Goal: Task Accomplishment & Management: Use online tool/utility

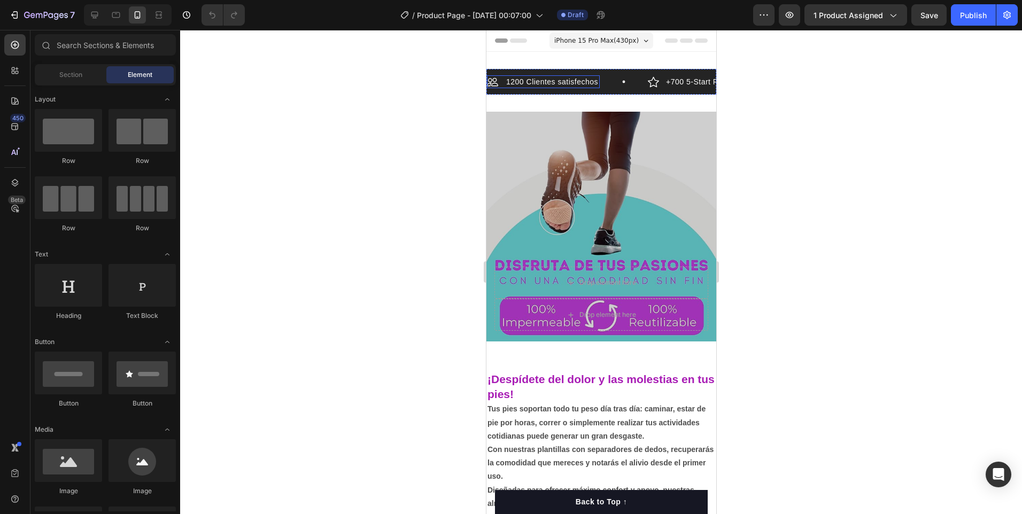
click at [550, 80] on p "1200 Clientes satisfechos" at bounding box center [552, 82] width 92 height 10
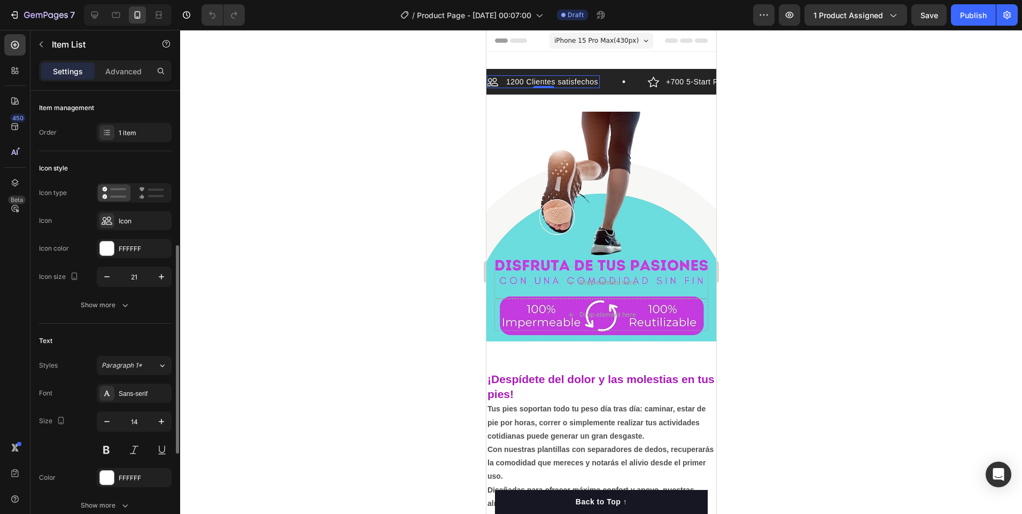
scroll to position [106, 0]
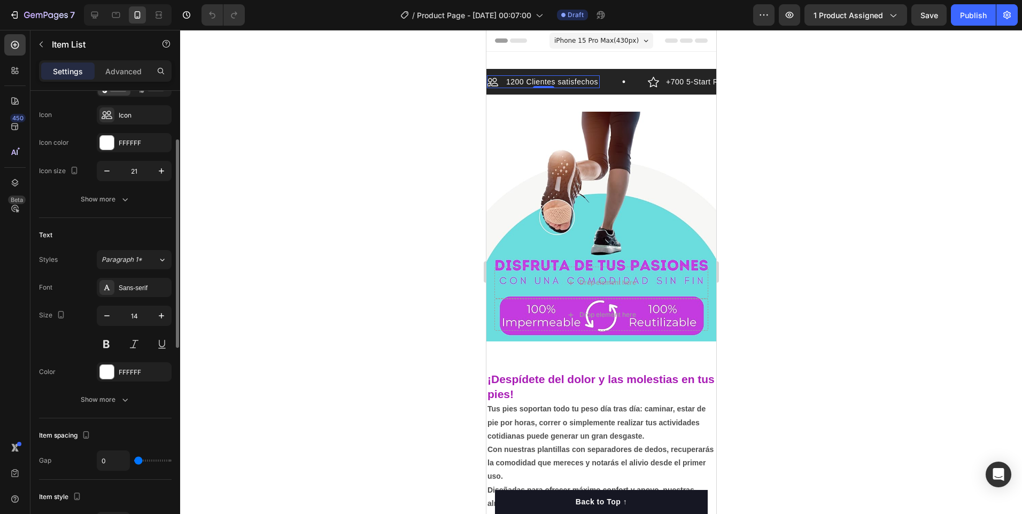
click at [567, 79] on p "1200 Clientes satisfechos" at bounding box center [552, 82] width 92 height 10
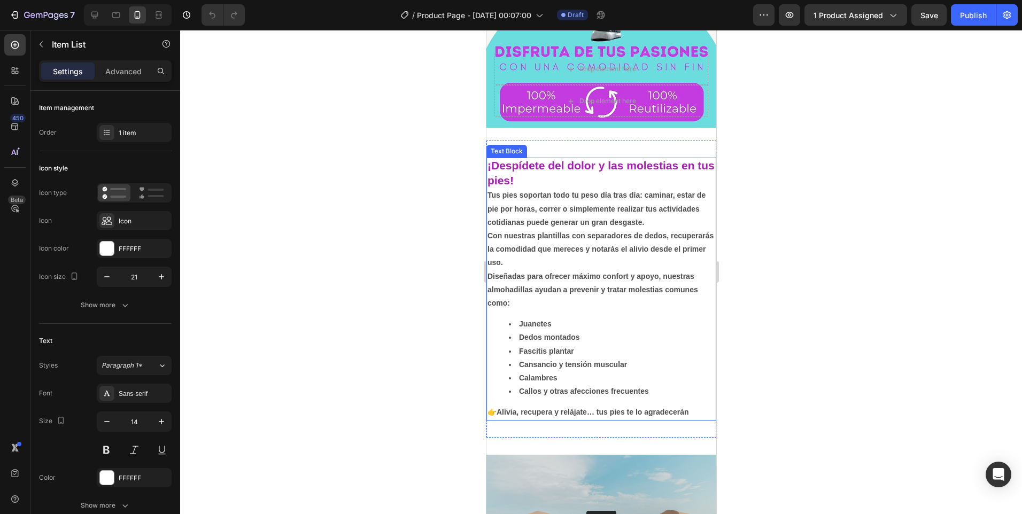
scroll to position [374, 0]
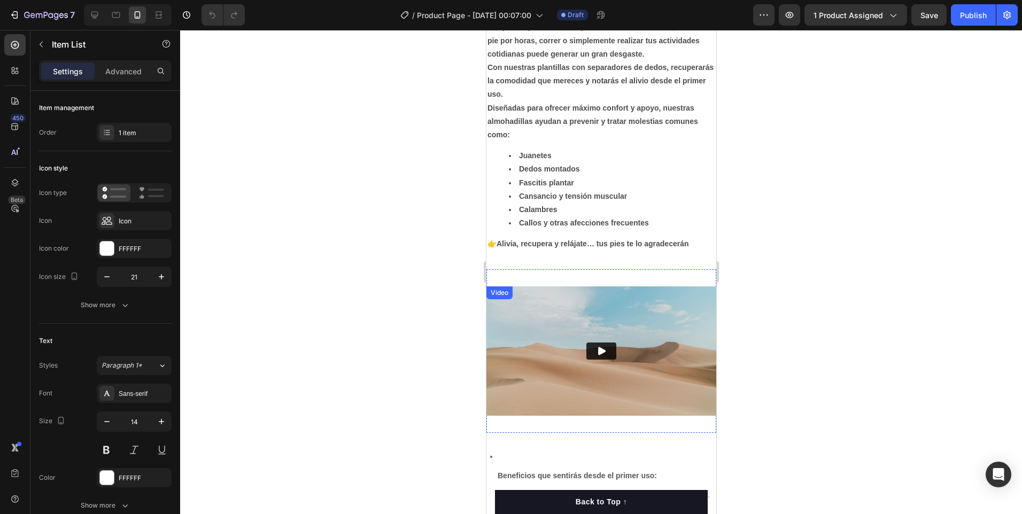
click at [672, 387] on img at bounding box center [601, 351] width 230 height 129
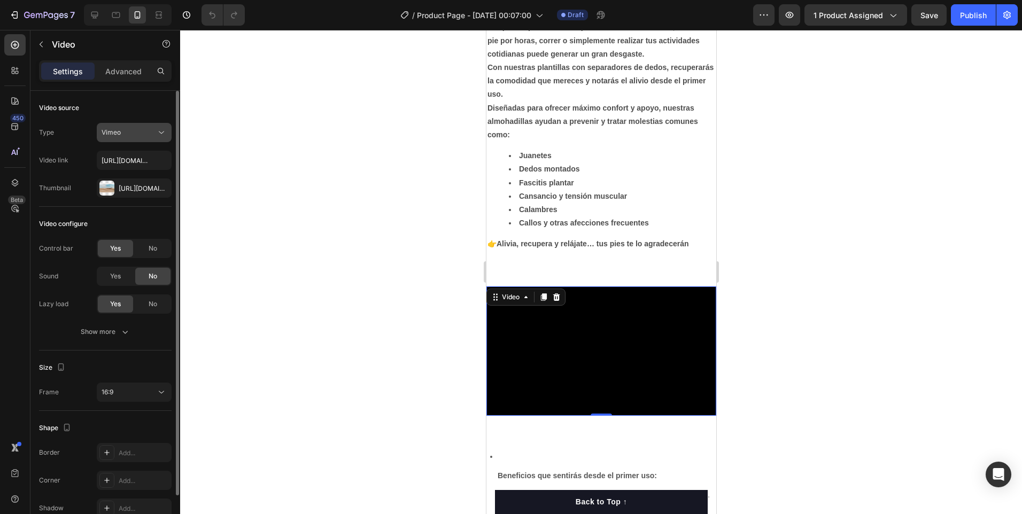
click at [161, 129] on icon at bounding box center [161, 132] width 11 height 11
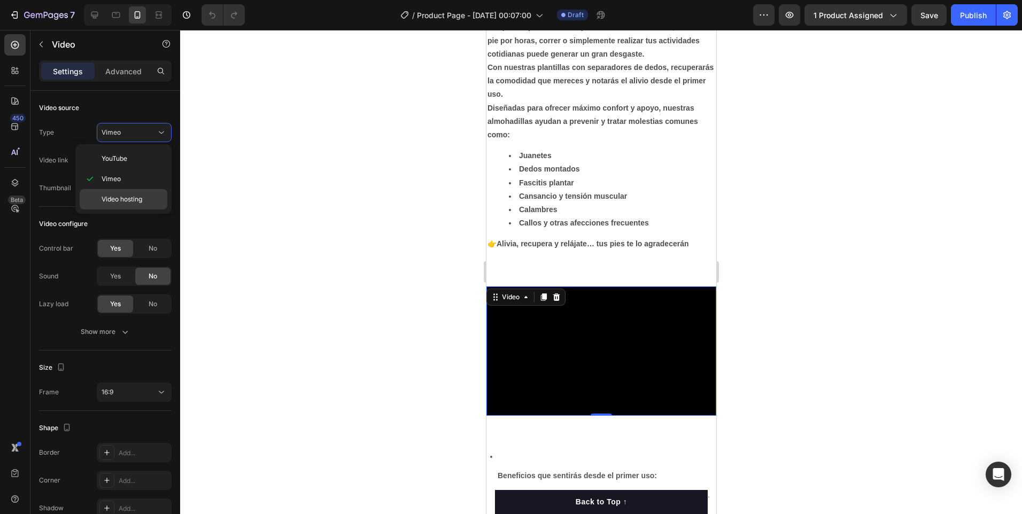
click at [132, 198] on span "Video hosting" at bounding box center [122, 200] width 41 height 10
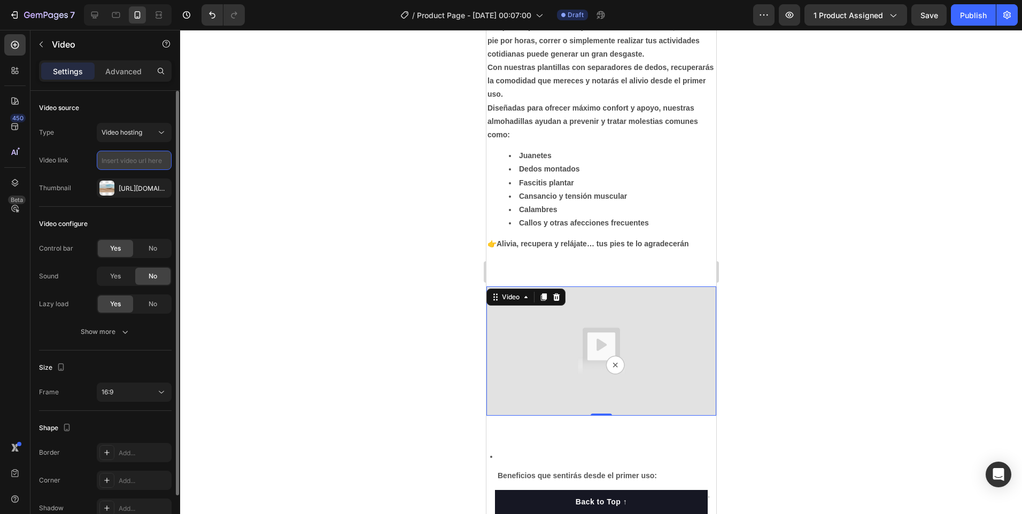
click at [133, 161] on input "text" at bounding box center [134, 160] width 75 height 19
paste input "[URL][DOMAIN_NAME]"
type input "[URL][DOMAIN_NAME]"
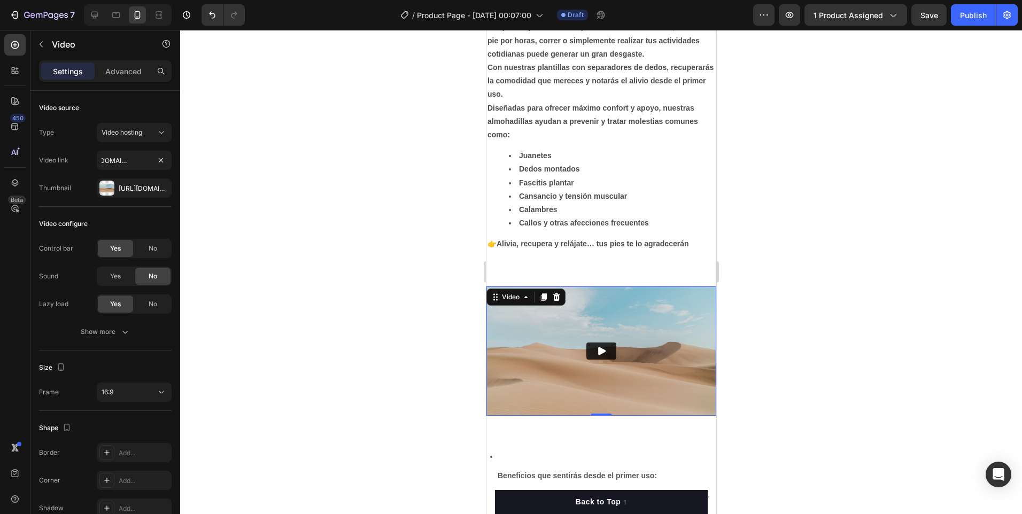
click at [359, 294] on div at bounding box center [601, 272] width 842 height 484
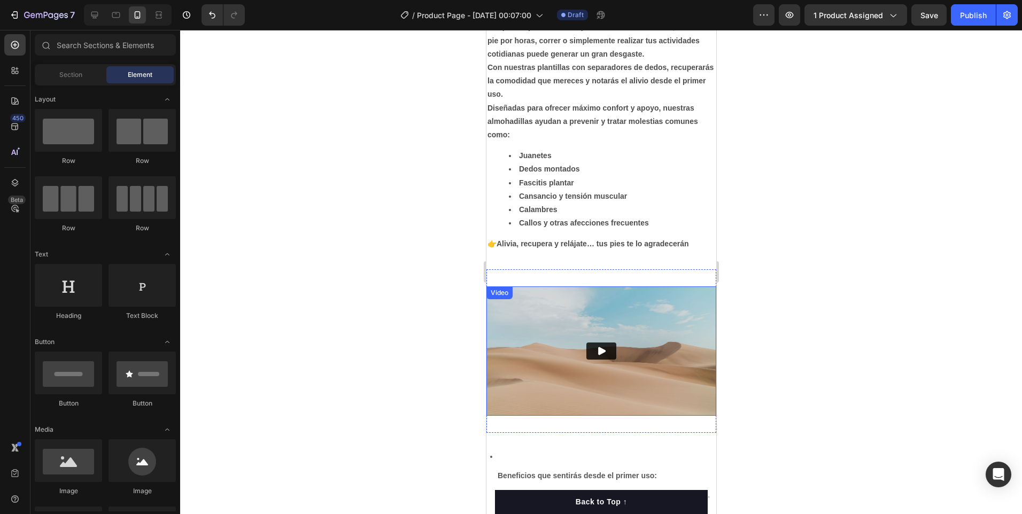
click at [537, 366] on img at bounding box center [601, 351] width 230 height 129
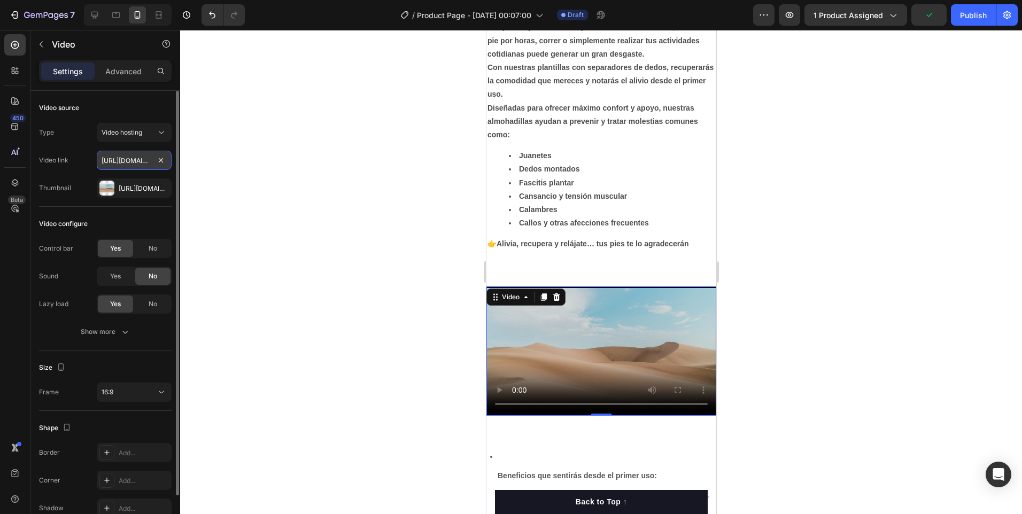
click at [153, 163] on input "[URL][DOMAIN_NAME]" at bounding box center [134, 160] width 75 height 19
click at [601, 353] on video at bounding box center [601, 351] width 230 height 129
click at [522, 333] on video at bounding box center [601, 351] width 230 height 129
click at [588, 363] on video at bounding box center [601, 351] width 230 height 129
click at [161, 131] on icon at bounding box center [161, 132] width 11 height 11
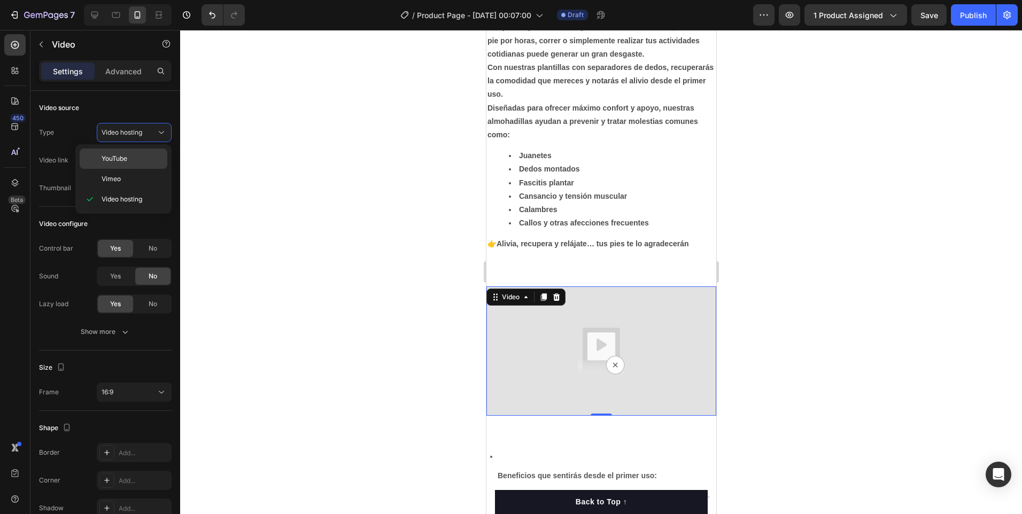
click at [129, 169] on div "YouTube" at bounding box center [124, 179] width 88 height 20
type input "[URL][DOMAIN_NAME]"
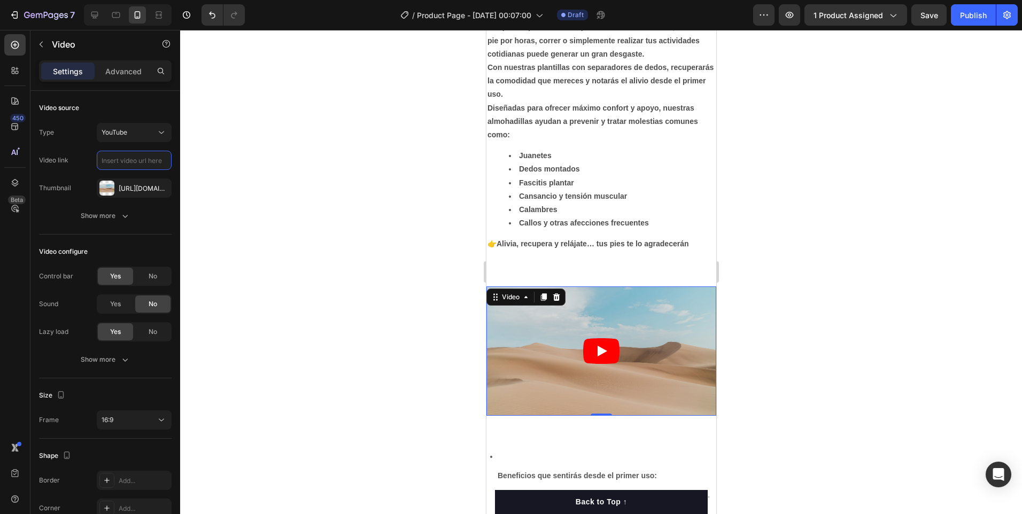
scroll to position [0, 0]
paste input "[URL][DOMAIN_NAME]"
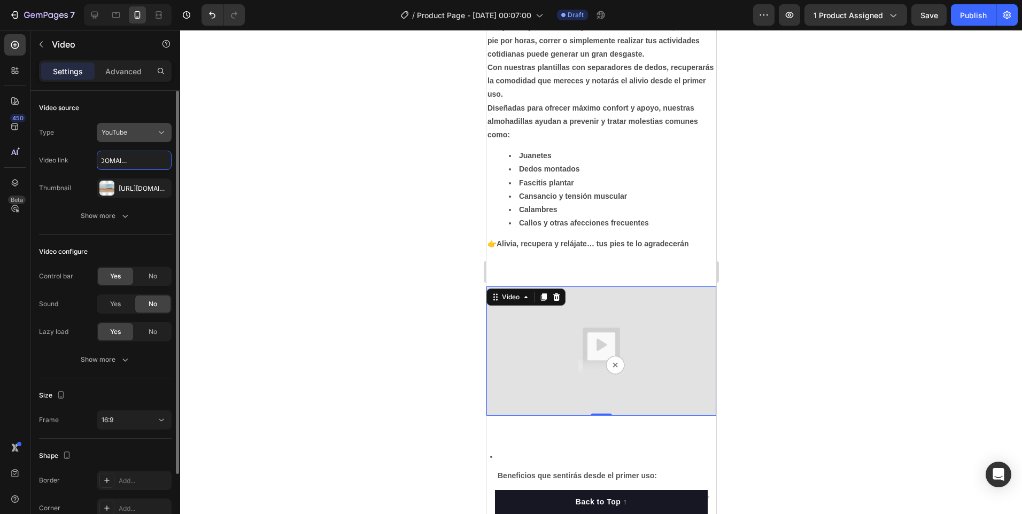
type input "[URL][DOMAIN_NAME]"
click at [160, 135] on icon at bounding box center [161, 132] width 11 height 11
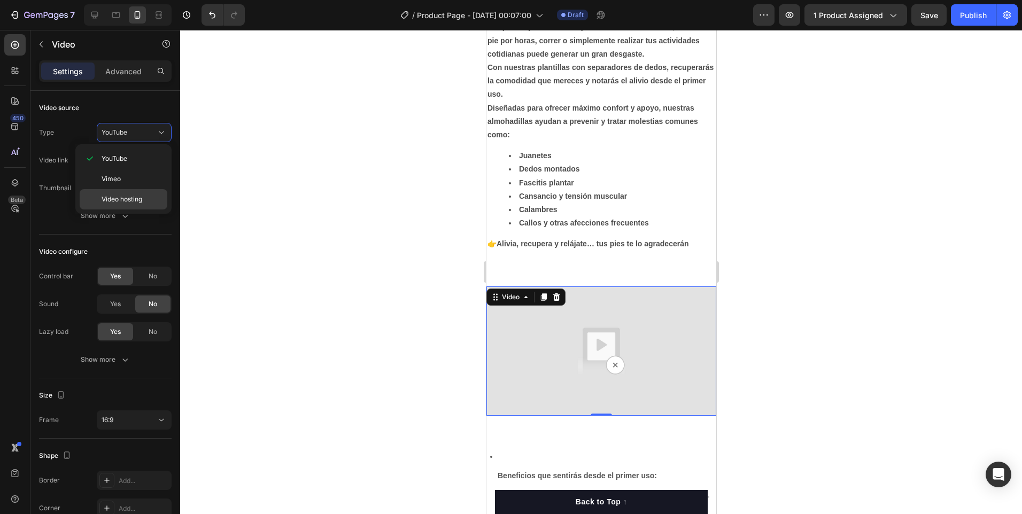
click at [136, 199] on span "Video hosting" at bounding box center [122, 200] width 41 height 10
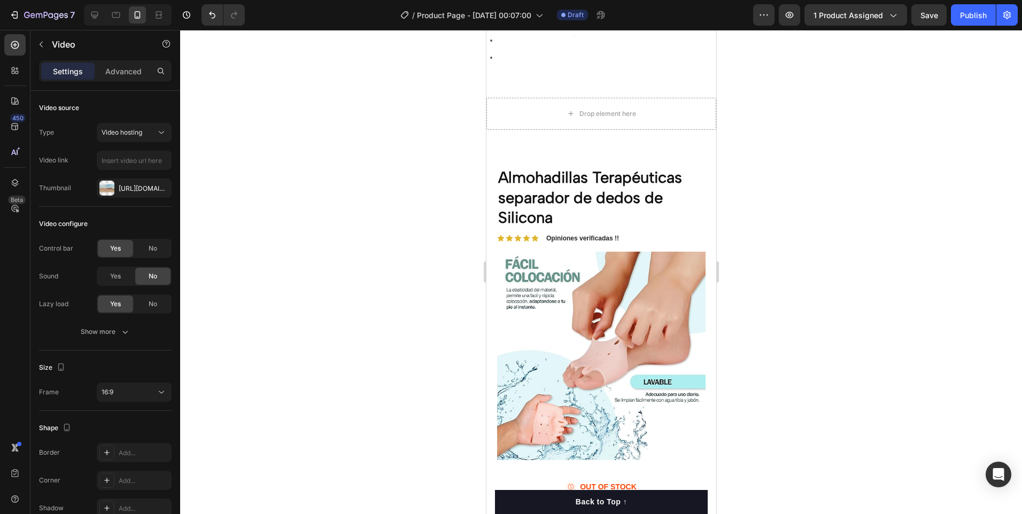
scroll to position [963, 0]
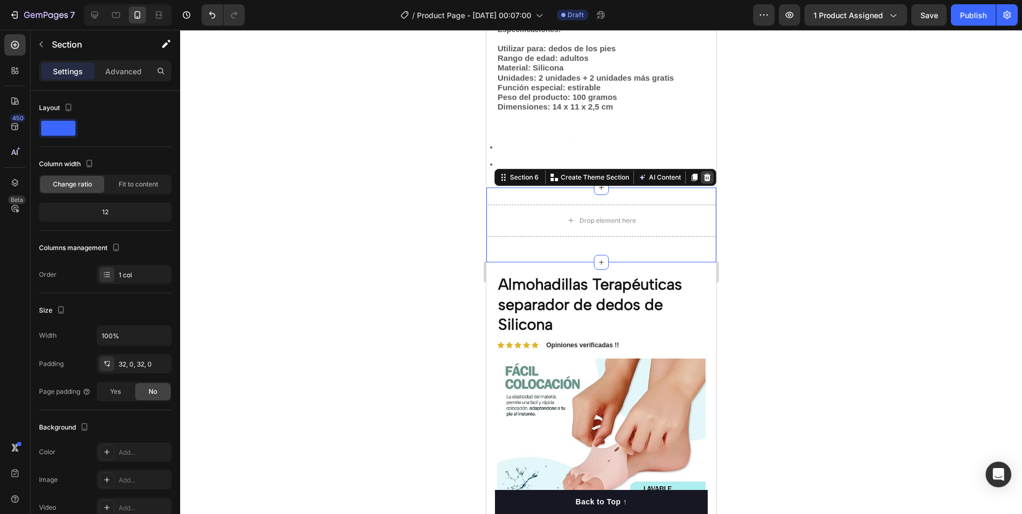
click at [704, 184] on div at bounding box center [707, 177] width 13 height 13
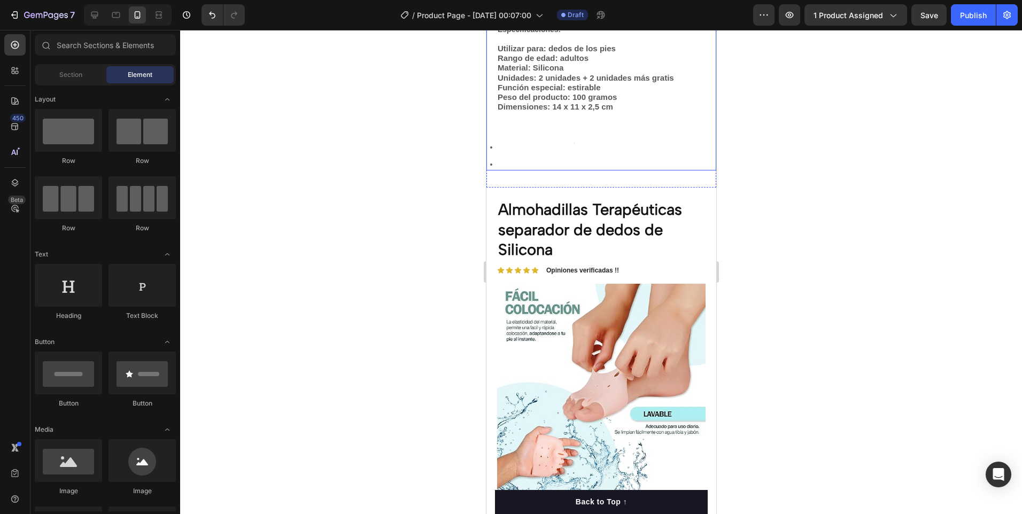
click at [543, 171] on div at bounding box center [606, 164] width 220 height 13
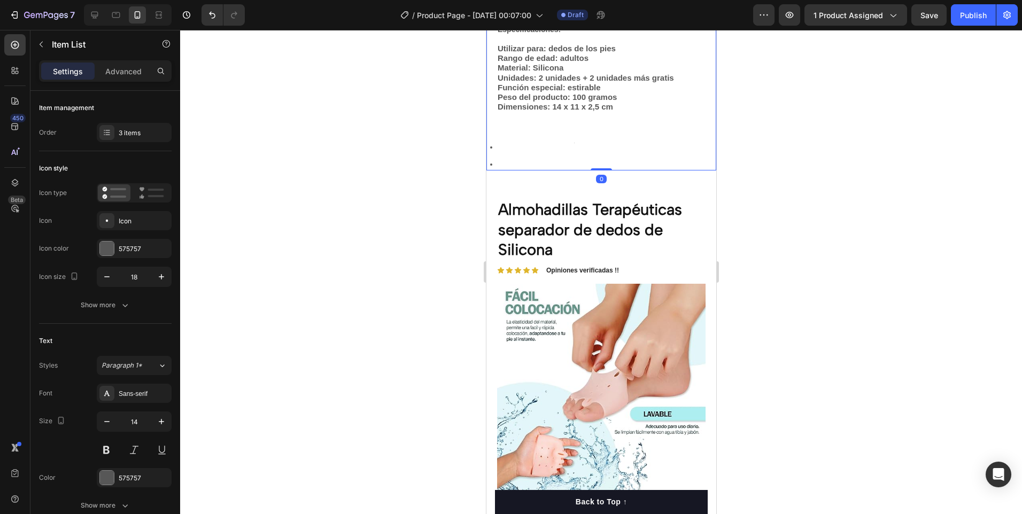
click at [600, 167] on div "Beneficios que sentirás desde el primer uso: 💆‍♀️ Alivio real para las molestia…" at bounding box center [601, 13] width 230 height 313
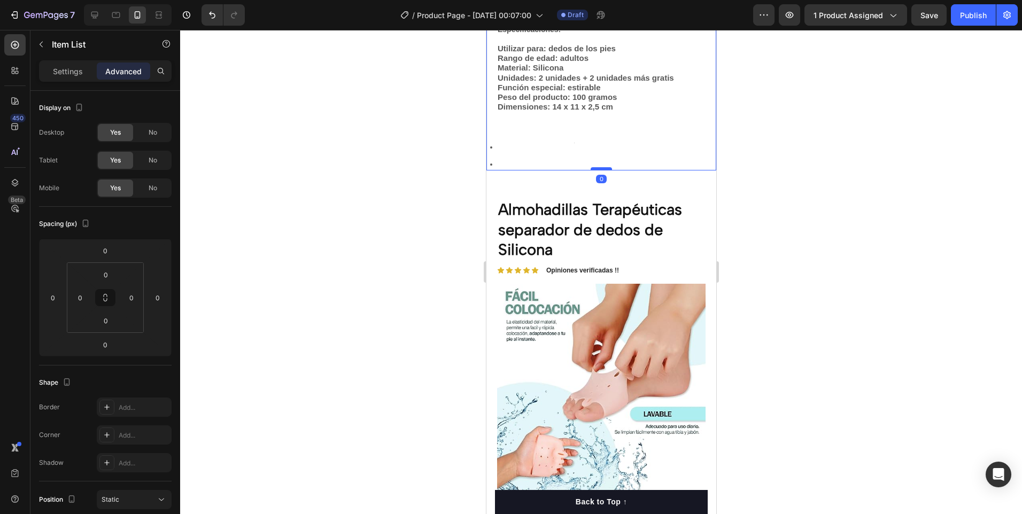
click at [599, 171] on div at bounding box center [600, 168] width 21 height 3
click at [490, 166] on icon at bounding box center [491, 165] width 2 height 2
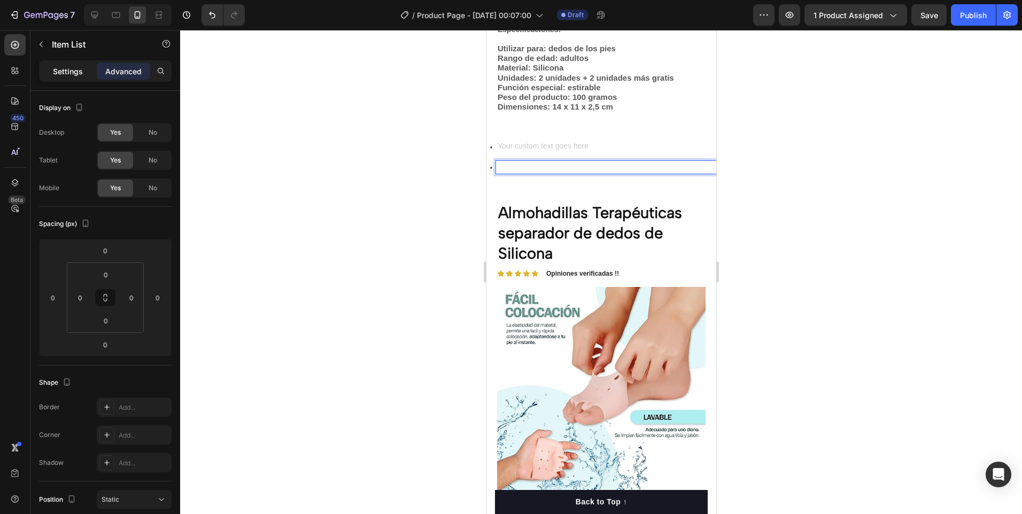
click at [82, 72] on p "Settings" at bounding box center [68, 71] width 30 height 11
type input "0"
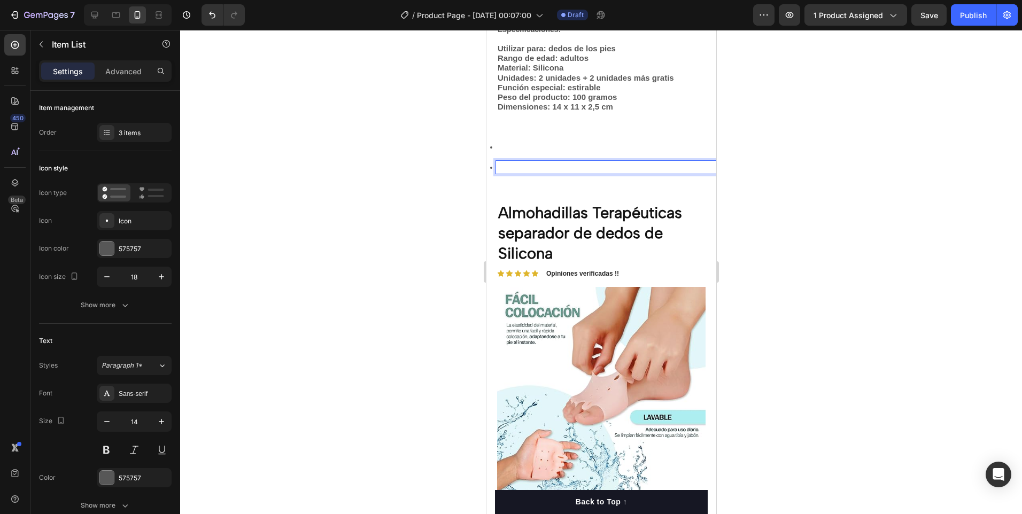
drag, startPoint x: 665, startPoint y: 176, endPoint x: 516, endPoint y: 180, distance: 149.2
click at [516, 172] on p "Rich Text Editor. Editing area: main" at bounding box center [605, 168] width 217 height 10
click at [516, 152] on p "Rich Text Editor. Editing area: main" at bounding box center [605, 147] width 217 height 10
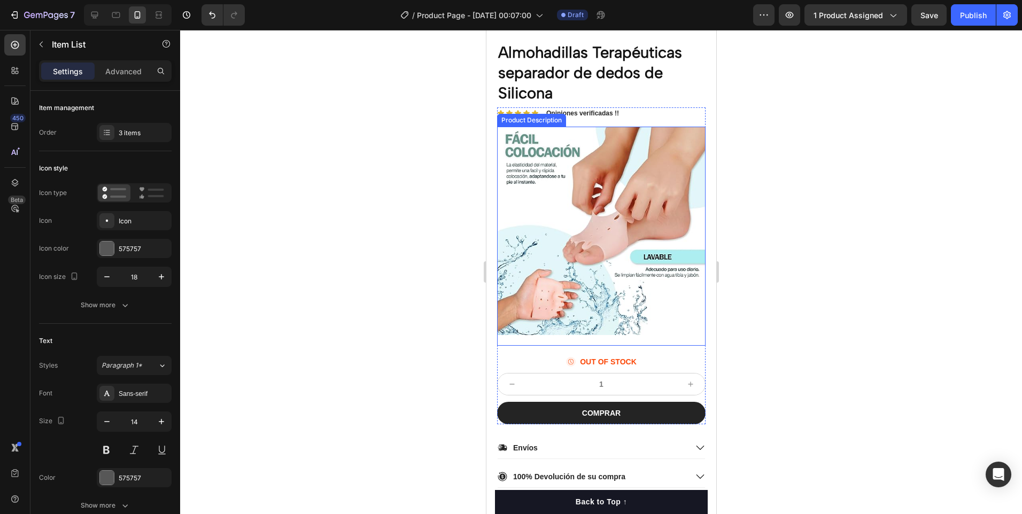
scroll to position [1283, 0]
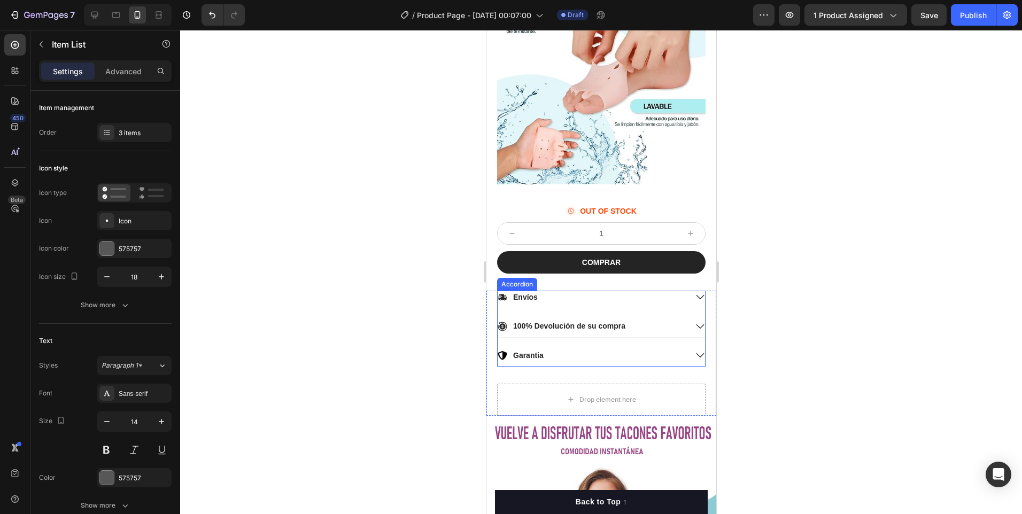
click at [695, 293] on icon at bounding box center [700, 298] width 10 height 10
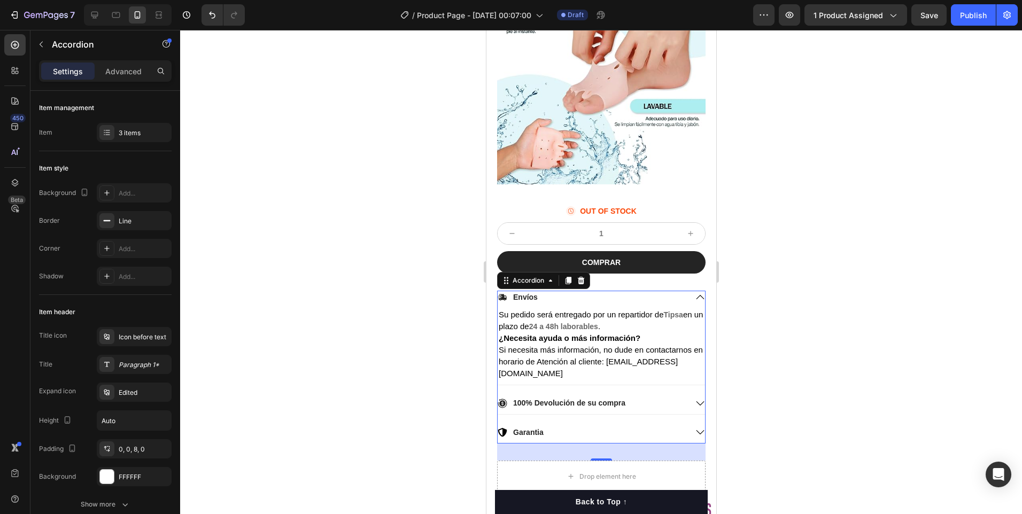
click at [695, 399] on icon at bounding box center [700, 404] width 10 height 10
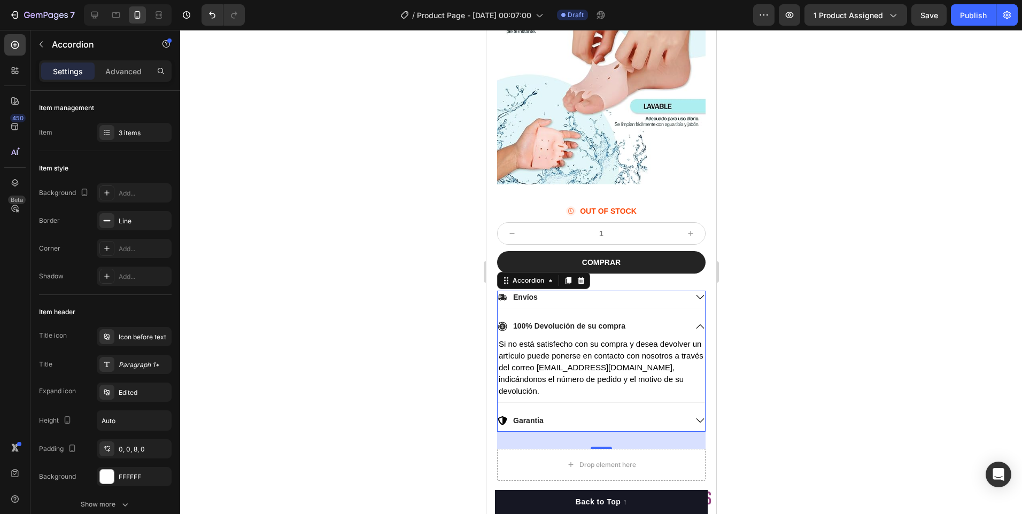
click at [690, 414] on div "Garantia" at bounding box center [600, 422] width 207 height 17
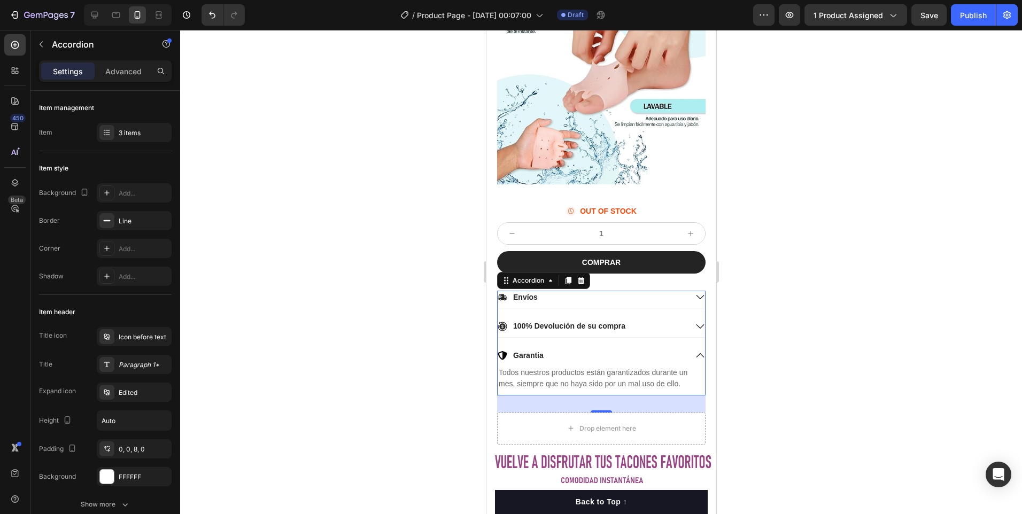
scroll to position [1337, 0]
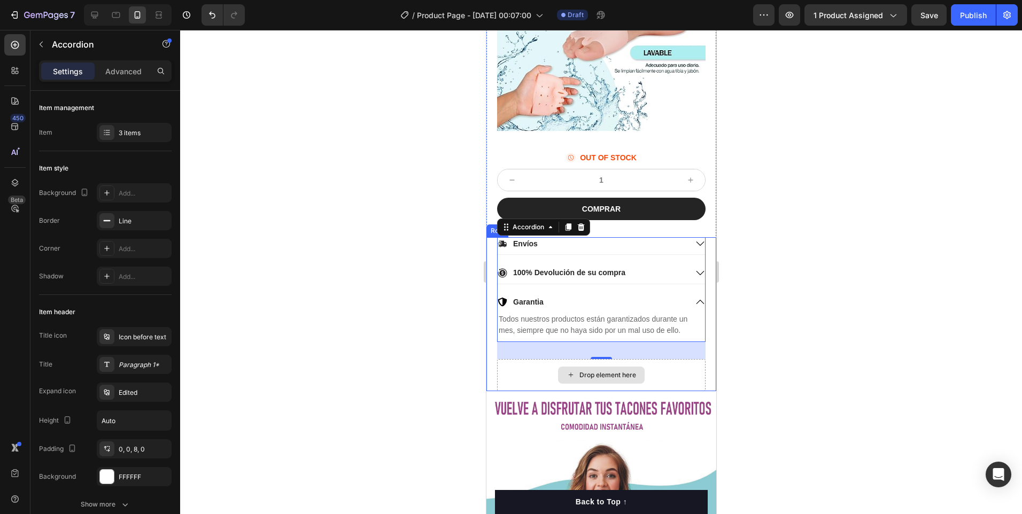
click at [679, 369] on div "Drop element here" at bounding box center [601, 375] width 209 height 32
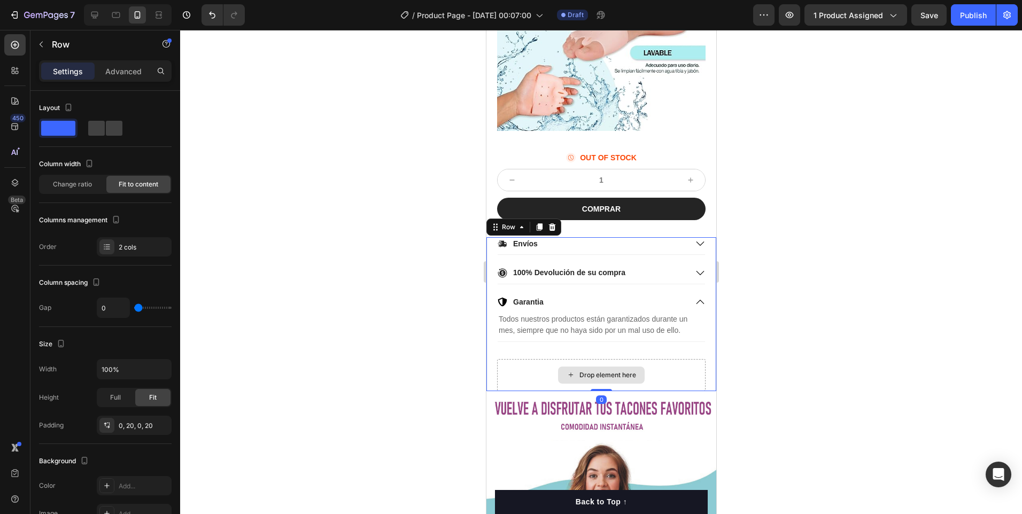
click at [683, 367] on div "Drop element here" at bounding box center [601, 375] width 209 height 32
click at [491, 356] on div "Envíos 100% Devolución de su compra Garantia Todos nuestros productos están gar…" at bounding box center [601, 314] width 230 height 154
click at [563, 346] on div "Envíos 100% Devolución de su compra Garantia Todos nuestros productos están gar…" at bounding box center [601, 298] width 209 height 122
click at [637, 368] on div "Drop element here" at bounding box center [601, 375] width 87 height 17
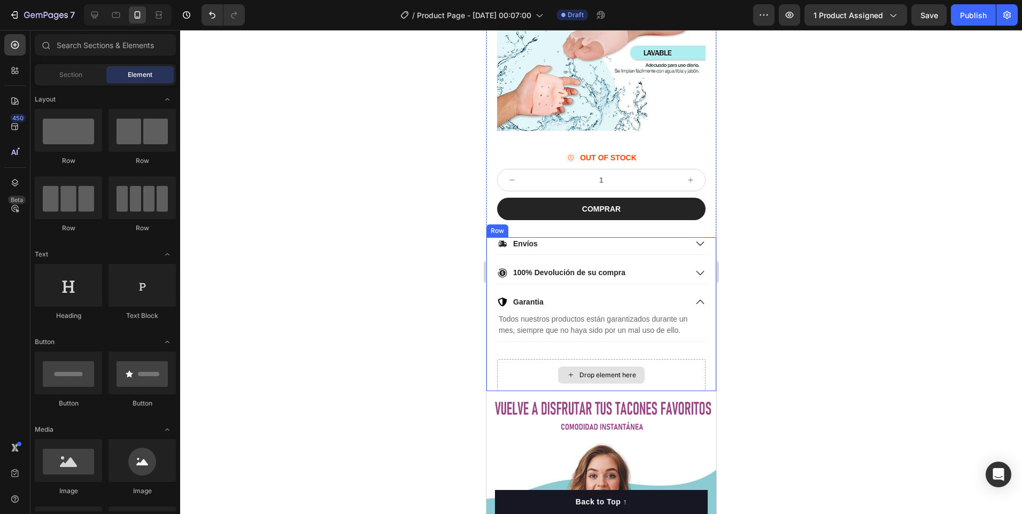
click at [627, 371] on div "Drop element here" at bounding box center [607, 375] width 57 height 9
click at [666, 368] on div "Drop element here" at bounding box center [601, 375] width 209 height 32
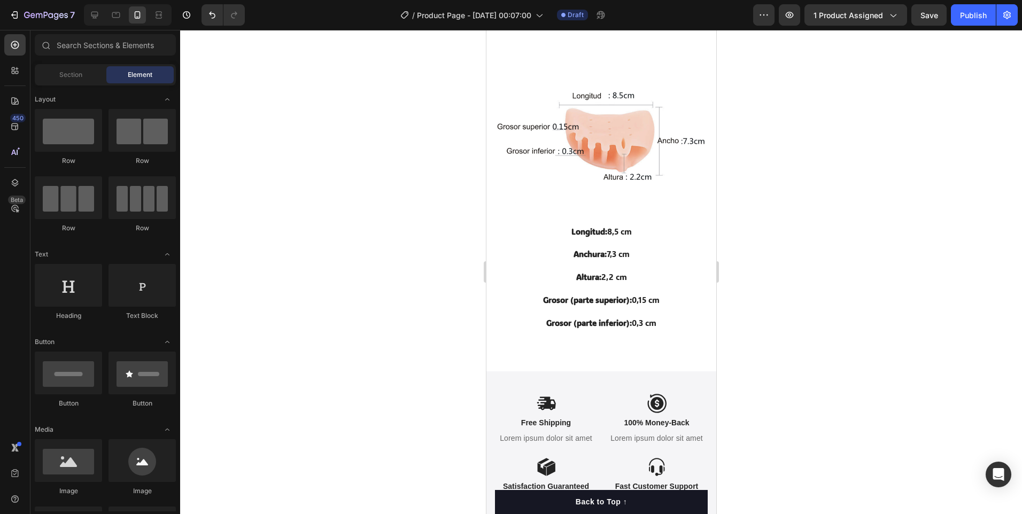
scroll to position [1941, 0]
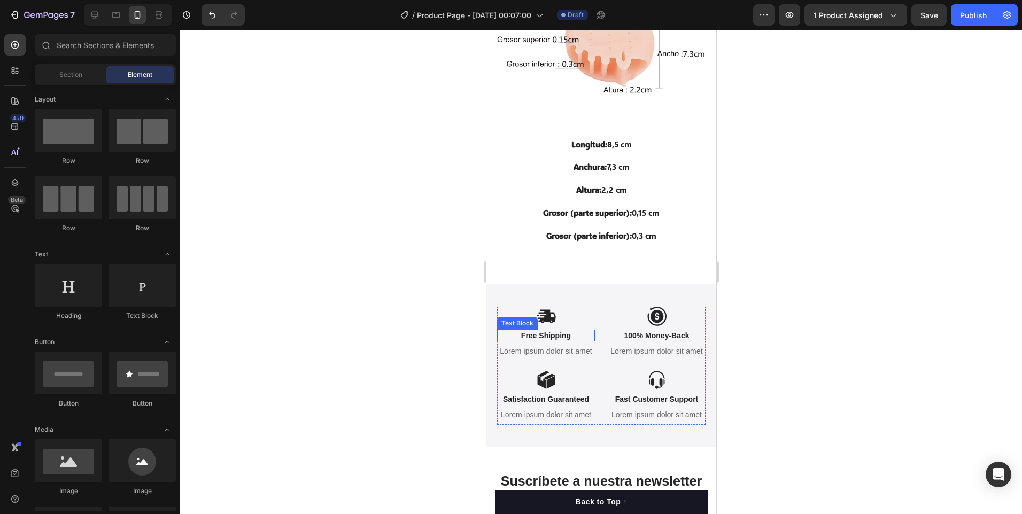
click at [562, 333] on p "Free Shipping" at bounding box center [546, 336] width 96 height 10
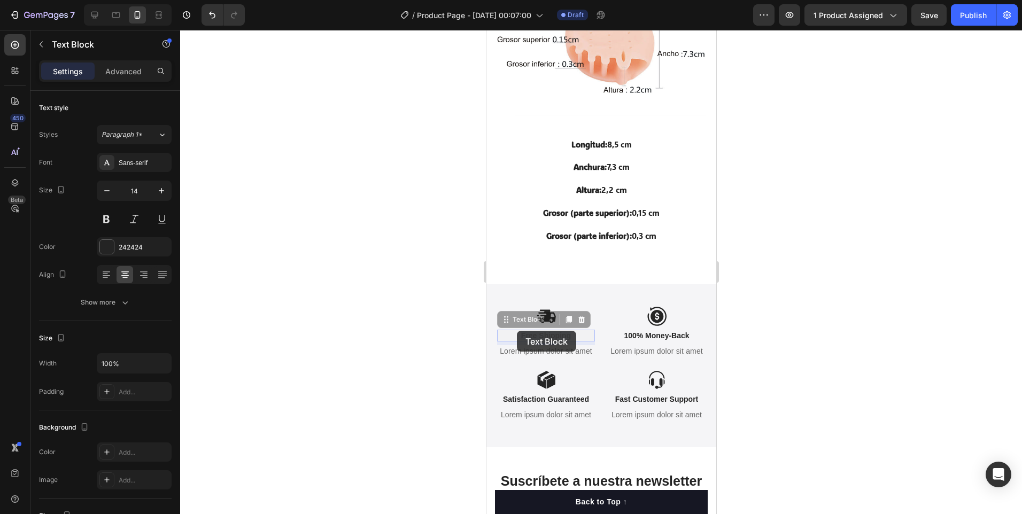
drag, startPoint x: 584, startPoint y: 332, endPoint x: 517, endPoint y: 331, distance: 67.4
click at [580, 347] on p "Lorem ipsum dolor sit amet" at bounding box center [546, 352] width 96 height 10
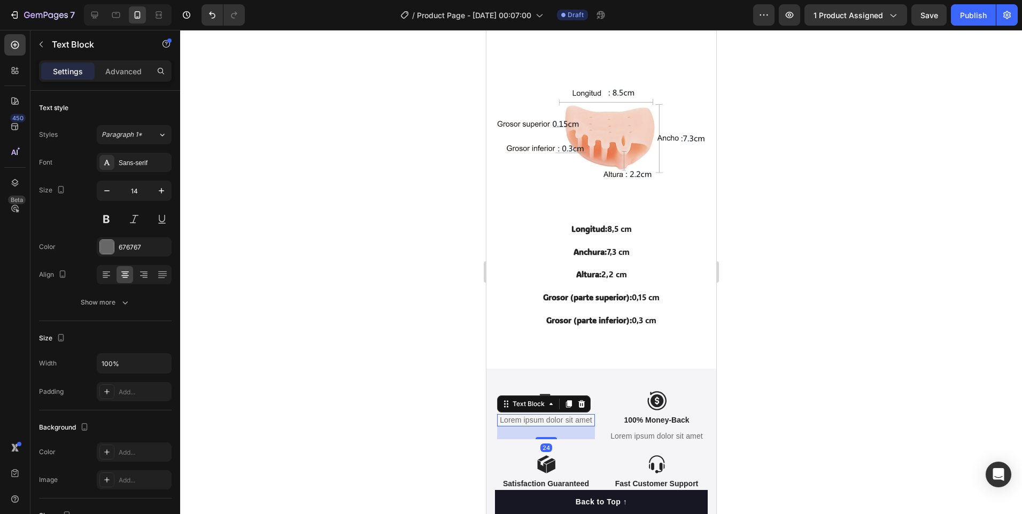
scroll to position [1883, 0]
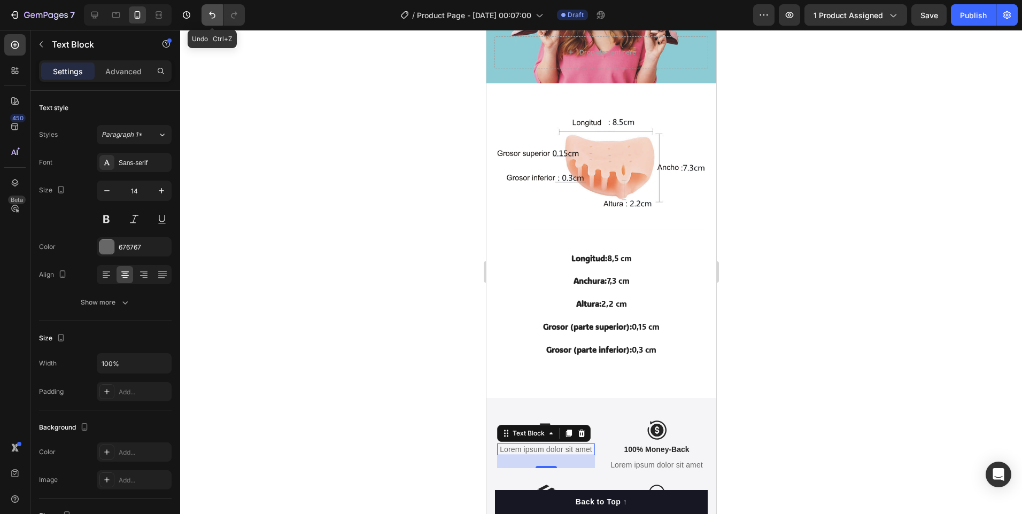
drag, startPoint x: 204, startPoint y: 12, endPoint x: 47, endPoint y: 428, distance: 444.8
click at [204, 12] on button "Undo/Redo" at bounding box center [212, 14] width 21 height 21
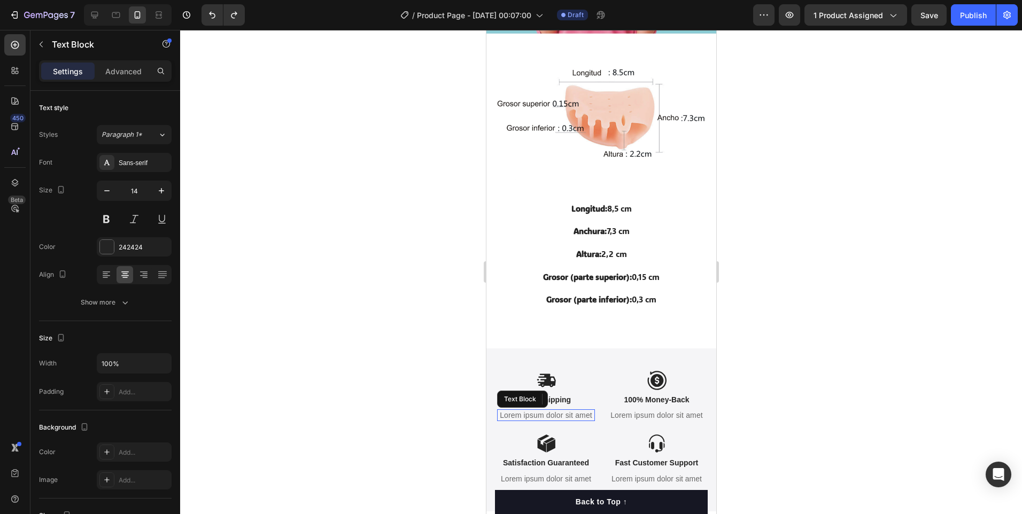
scroll to position [1834, 0]
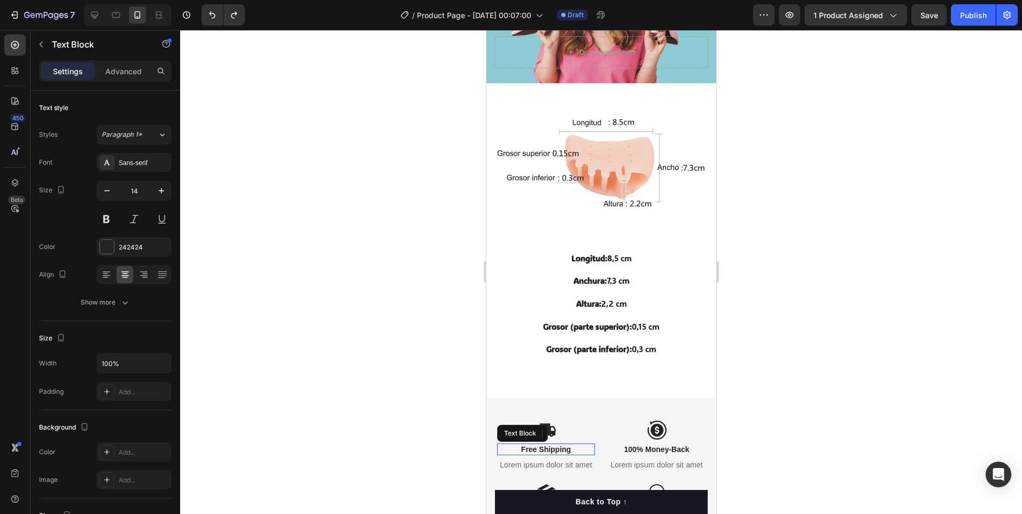
click at [576, 445] on p "Free Shipping" at bounding box center [546, 450] width 96 height 10
drag, startPoint x: 576, startPoint y: 436, endPoint x: 518, endPoint y: 436, distance: 58.3
click at [518, 445] on p "Free Shipping" at bounding box center [546, 450] width 96 height 10
click at [552, 460] on p "Lorem ipsum dolor sit amet" at bounding box center [546, 465] width 96 height 10
click at [573, 462] on p "Lorem ipsum dolor sit amet" at bounding box center [546, 465] width 96 height 10
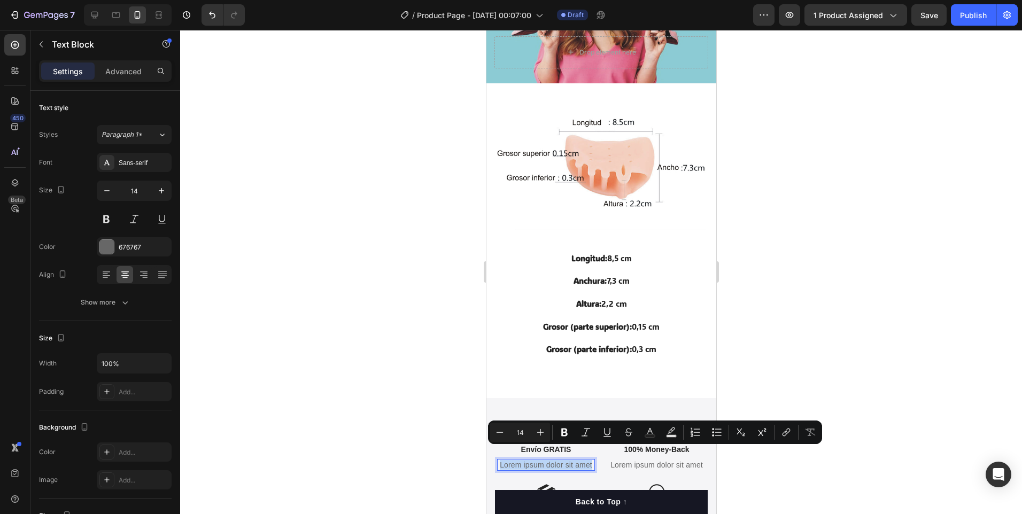
drag, startPoint x: 512, startPoint y: 453, endPoint x: 504, endPoint y: 451, distance: 8.5
click at [504, 460] on p "Lorem ipsum dolor sit amet" at bounding box center [546, 465] width 96 height 10
drag, startPoint x: 559, startPoint y: 449, endPoint x: 527, endPoint y: 449, distance: 32.1
click at [527, 460] on p "24/48 h" at bounding box center [546, 465] width 96 height 10
click at [565, 427] on icon "Editor contextual toolbar" at bounding box center [564, 432] width 11 height 11
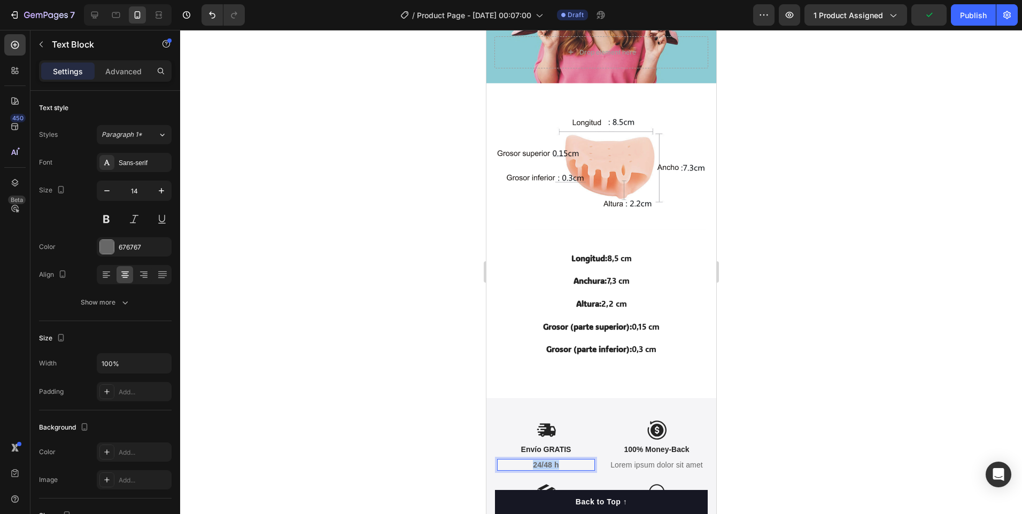
drag, startPoint x: 564, startPoint y: 455, endPoint x: 528, endPoint y: 454, distance: 35.8
click at [528, 460] on p "24/48 h" at bounding box center [546, 465] width 96 height 10
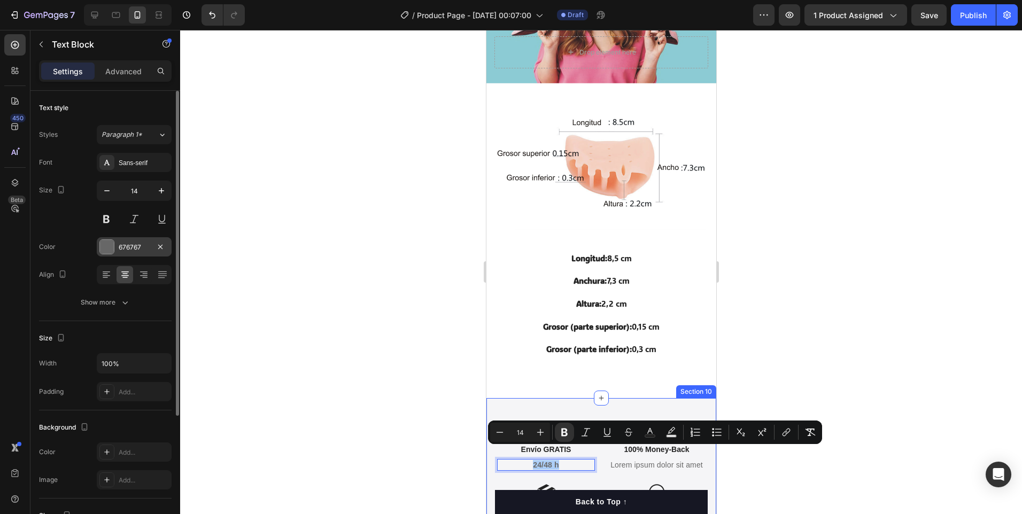
click at [110, 248] on div at bounding box center [107, 247] width 14 height 14
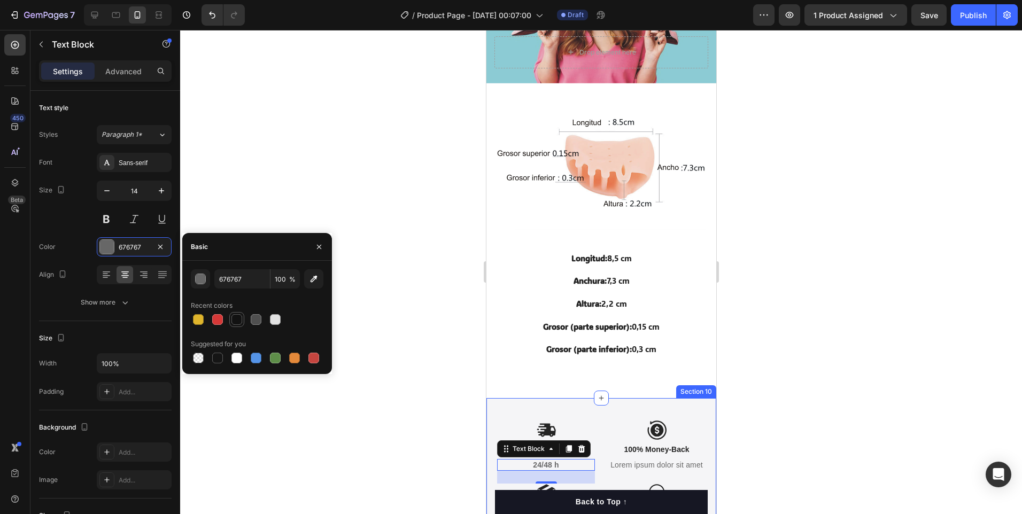
click at [236, 320] on div at bounding box center [237, 319] width 11 height 11
type input "121212"
click at [861, 453] on div at bounding box center [601, 272] width 842 height 484
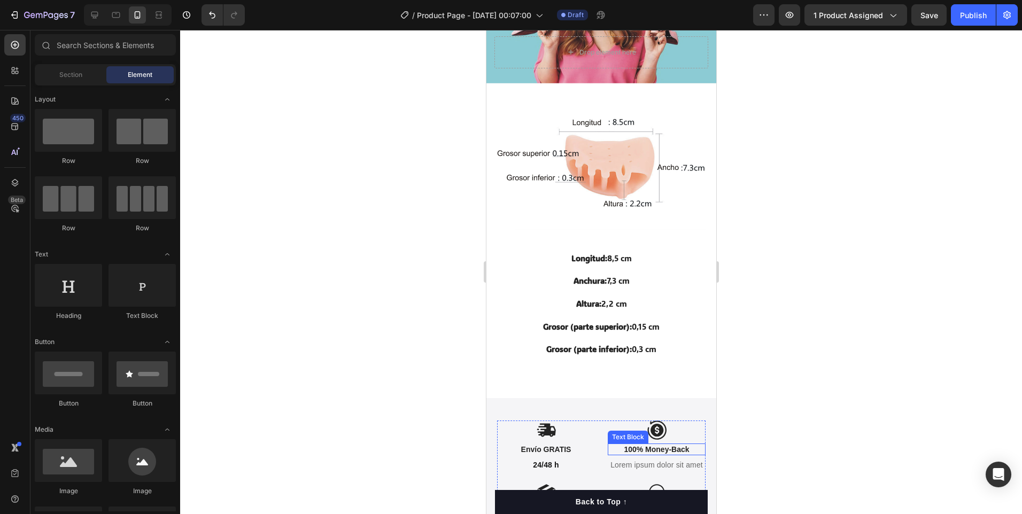
click at [656, 445] on p "100% Money-Back" at bounding box center [657, 450] width 96 height 10
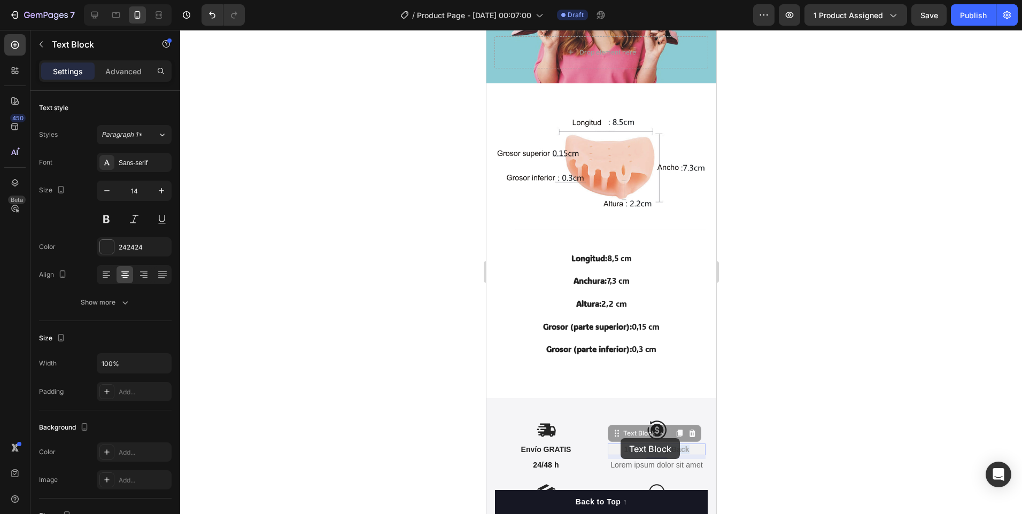
drag, startPoint x: 689, startPoint y: 436, endPoint x: 620, endPoint y: 438, distance: 69.0
click at [686, 460] on p "Lorem ipsum dolor sit amet" at bounding box center [657, 465] width 96 height 10
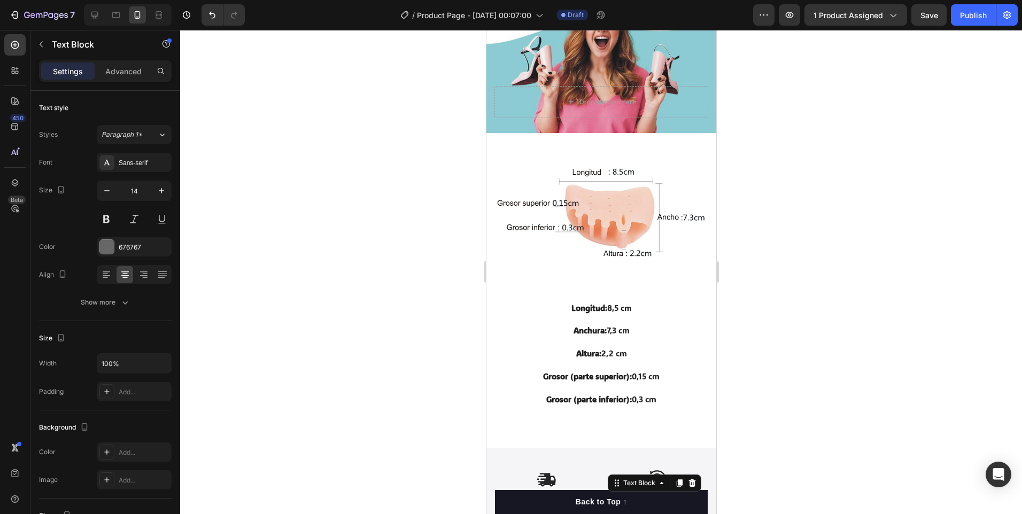
scroll to position [1883, 0]
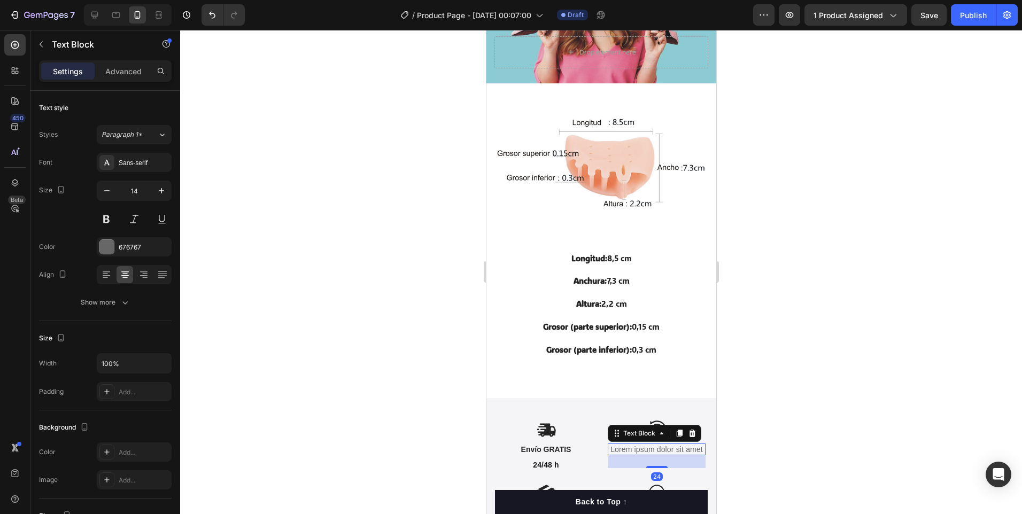
click at [688, 445] on p "Lorem ipsum dolor sit amet" at bounding box center [657, 450] width 96 height 10
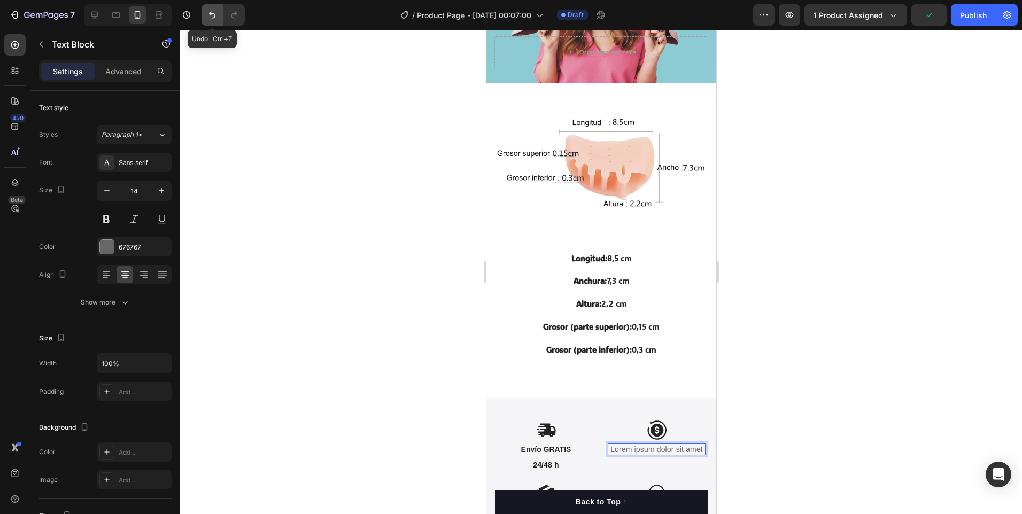
drag, startPoint x: 209, startPoint y: 11, endPoint x: 171, endPoint y: 411, distance: 401.2
click at [209, 11] on icon "Undo/Redo" at bounding box center [212, 15] width 11 height 11
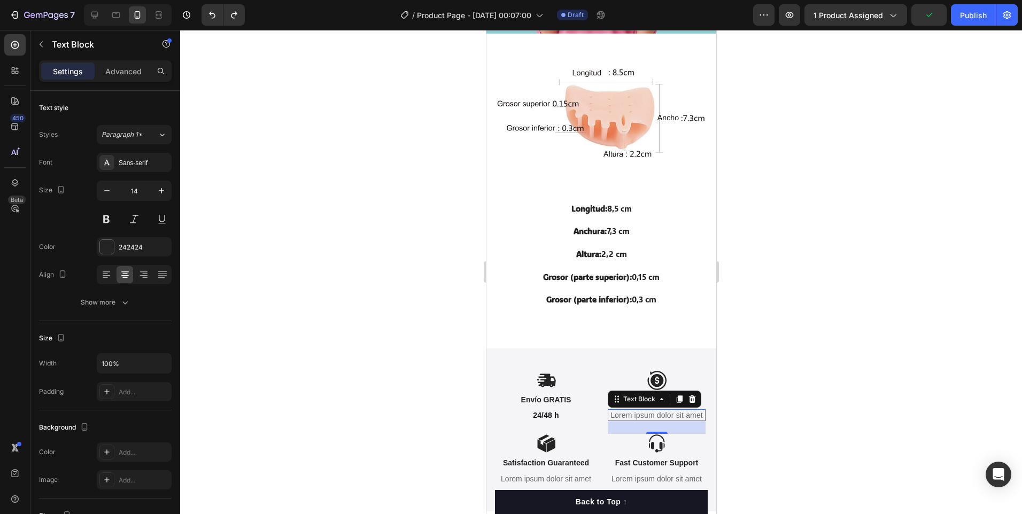
scroll to position [1834, 0]
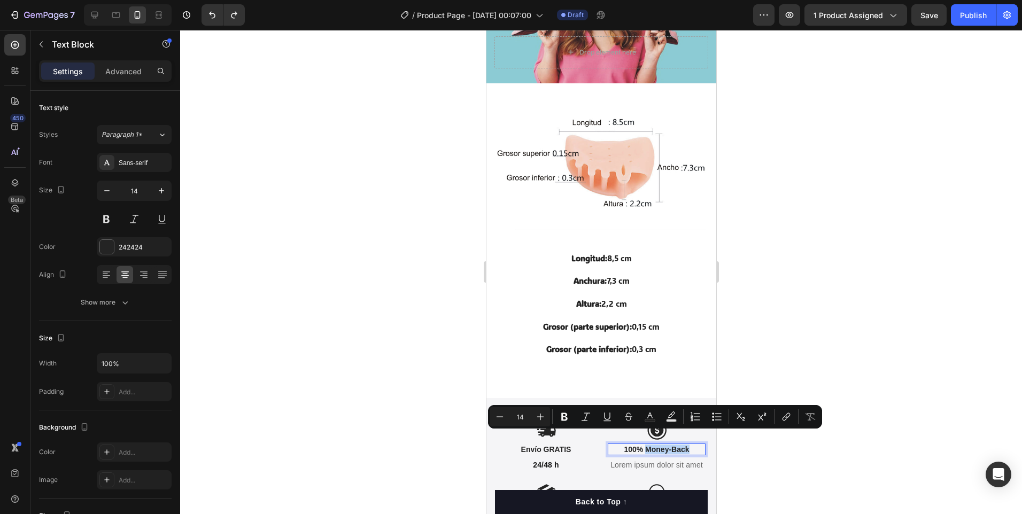
drag, startPoint x: 686, startPoint y: 437, endPoint x: 640, endPoint y: 438, distance: 46.0
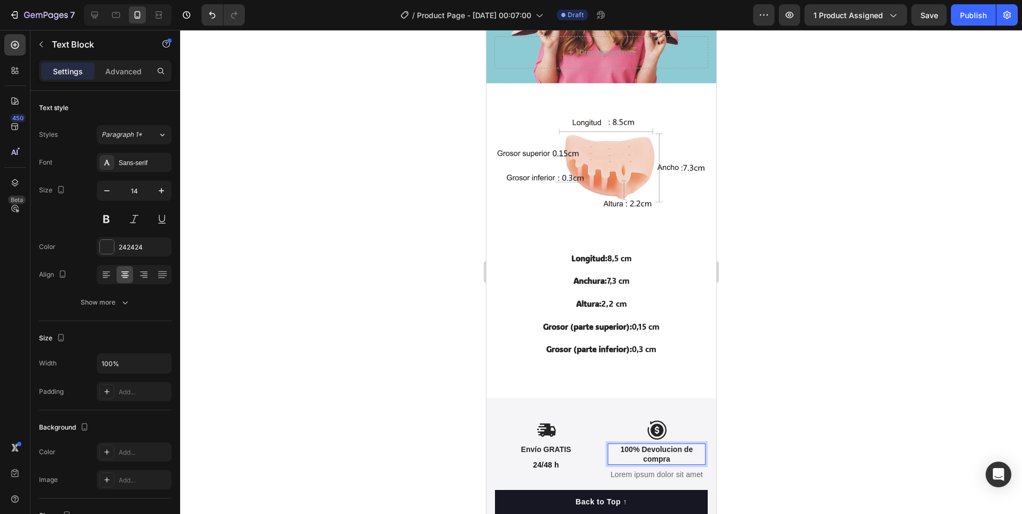
click at [658, 445] on p "100% Devolucion de compra" at bounding box center [657, 454] width 96 height 19
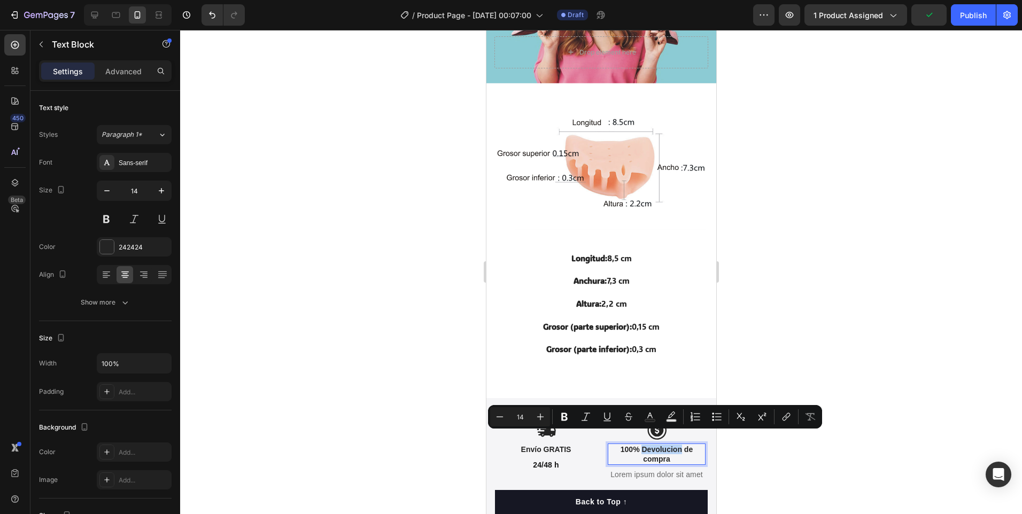
drag, startPoint x: 658, startPoint y: 438, endPoint x: 639, endPoint y: 446, distance: 20.9
click at [639, 446] on p "100% Devolucion de compra" at bounding box center [657, 454] width 96 height 19
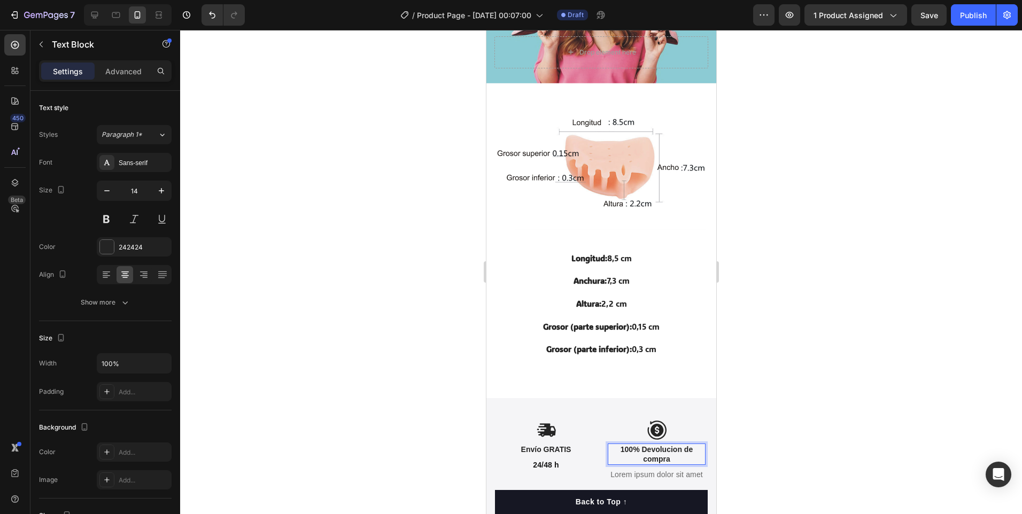
click at [653, 445] on p "100% Devolucion de compra" at bounding box center [657, 454] width 96 height 19
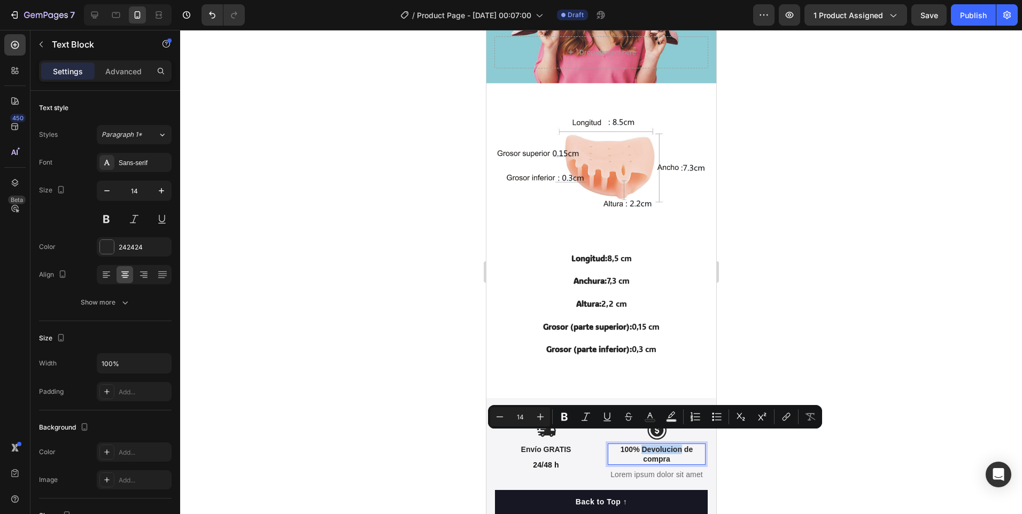
drag, startPoint x: 653, startPoint y: 438, endPoint x: 643, endPoint y: 439, distance: 10.2
click at [643, 445] on p "100% Devolucion de compra" at bounding box center [657, 454] width 96 height 19
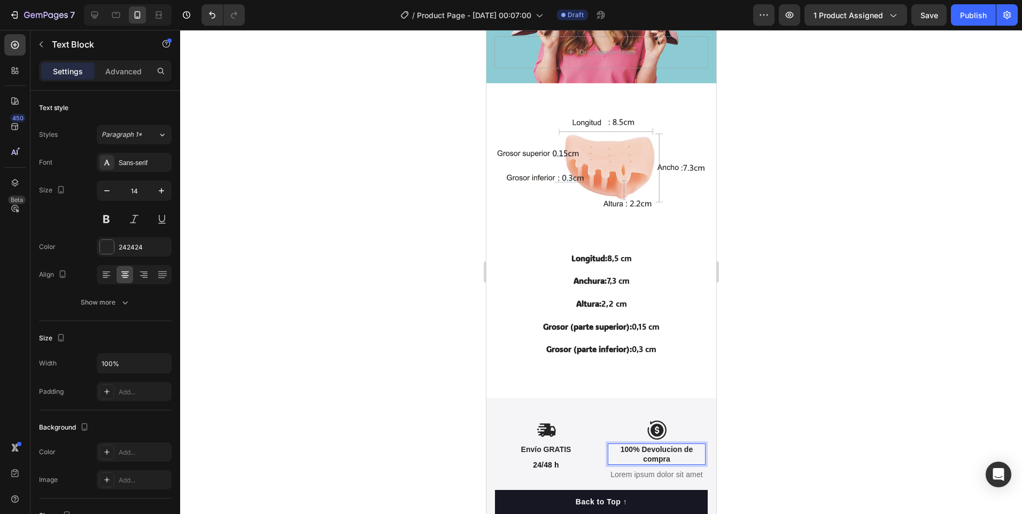
click at [670, 445] on p "100% Devolucion de compra" at bounding box center [657, 454] width 96 height 19
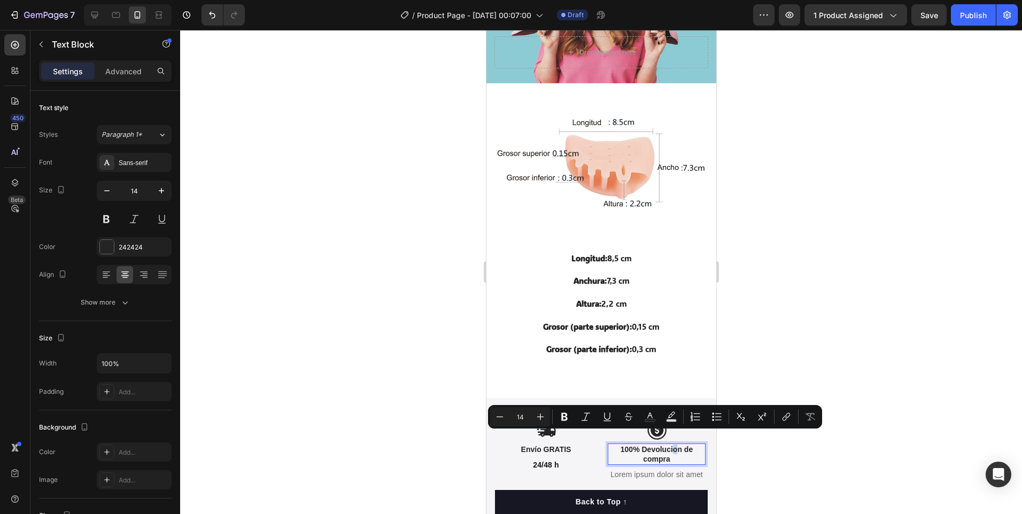
click at [667, 445] on p "100% Devolucion de compra" at bounding box center [657, 454] width 96 height 19
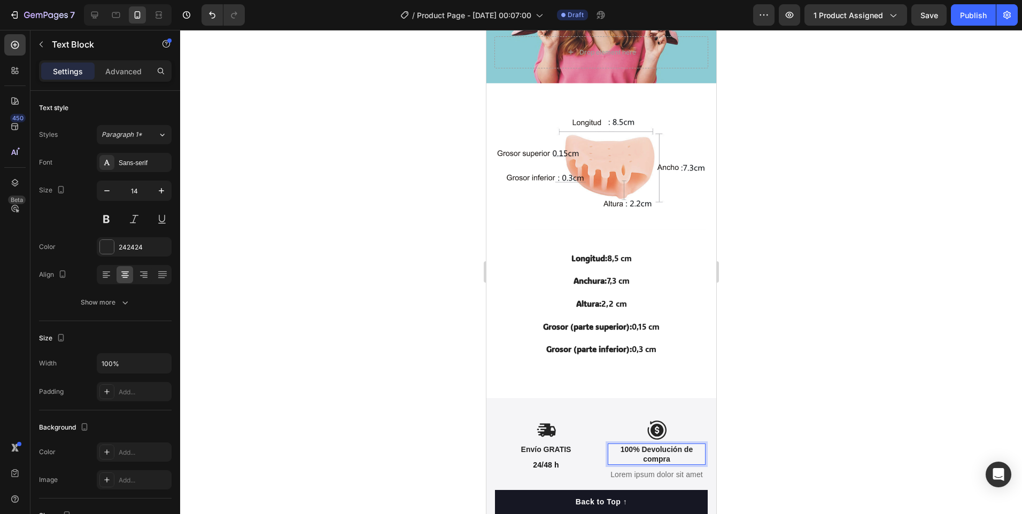
click at [809, 418] on div at bounding box center [601, 272] width 842 height 484
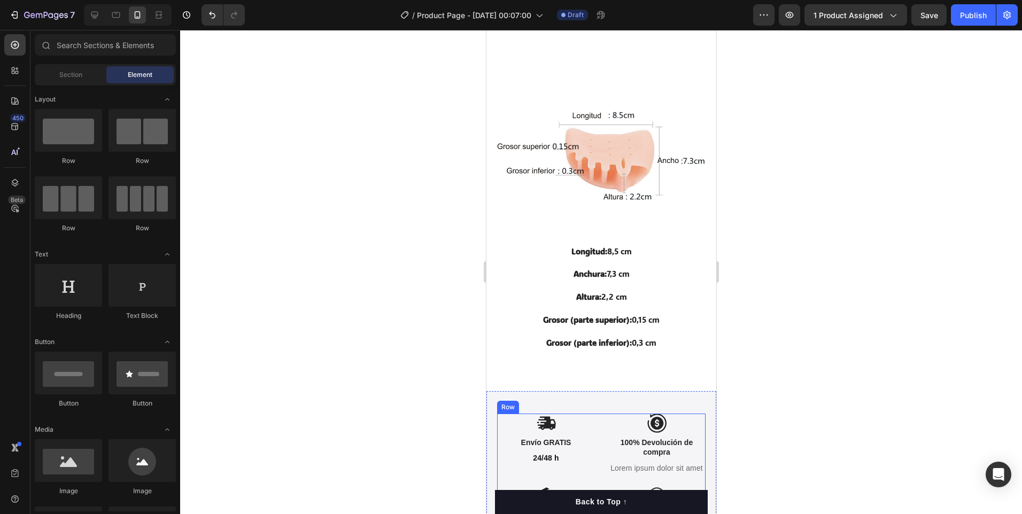
scroll to position [1994, 0]
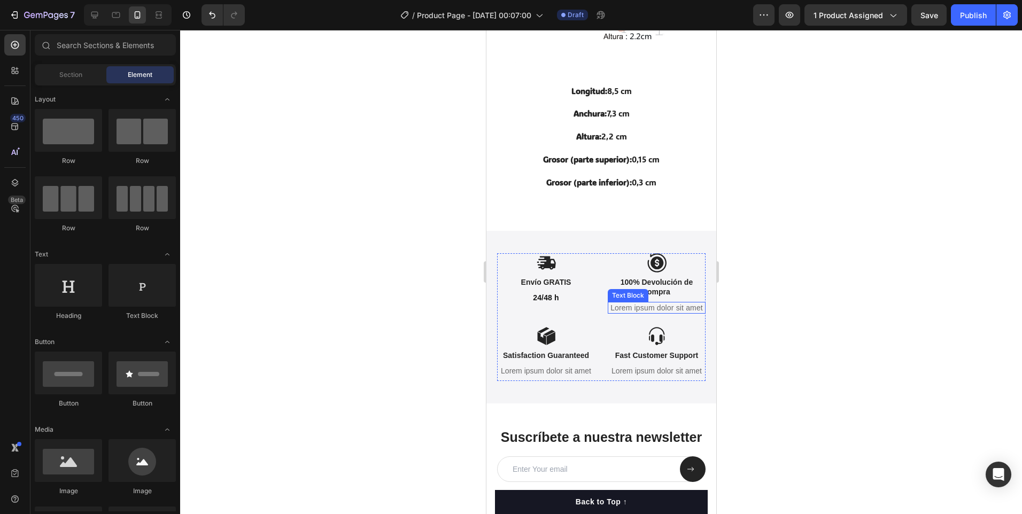
click at [651, 310] on p "Lorem ipsum dolor sit amet" at bounding box center [657, 308] width 96 height 10
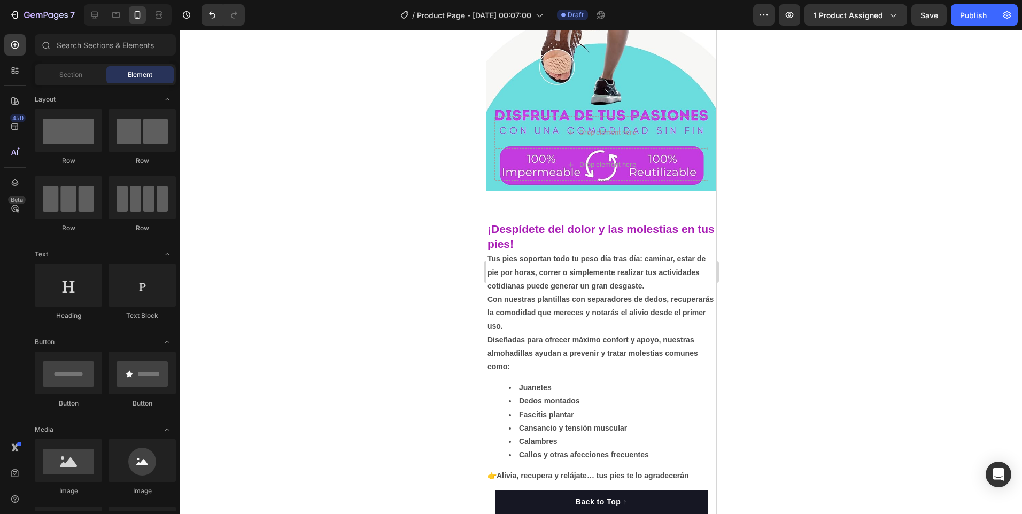
scroll to position [0, 0]
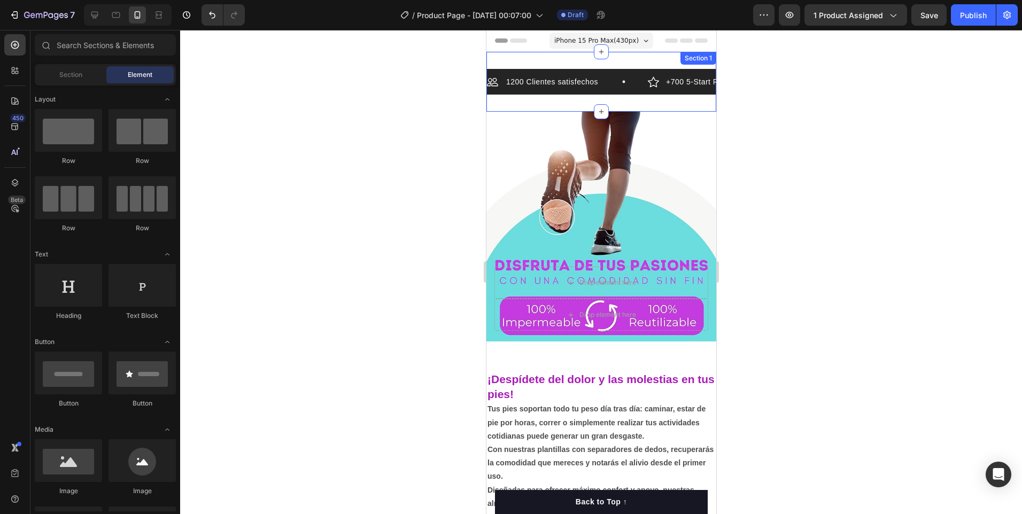
click at [693, 61] on div "Section 1" at bounding box center [698, 58] width 32 height 10
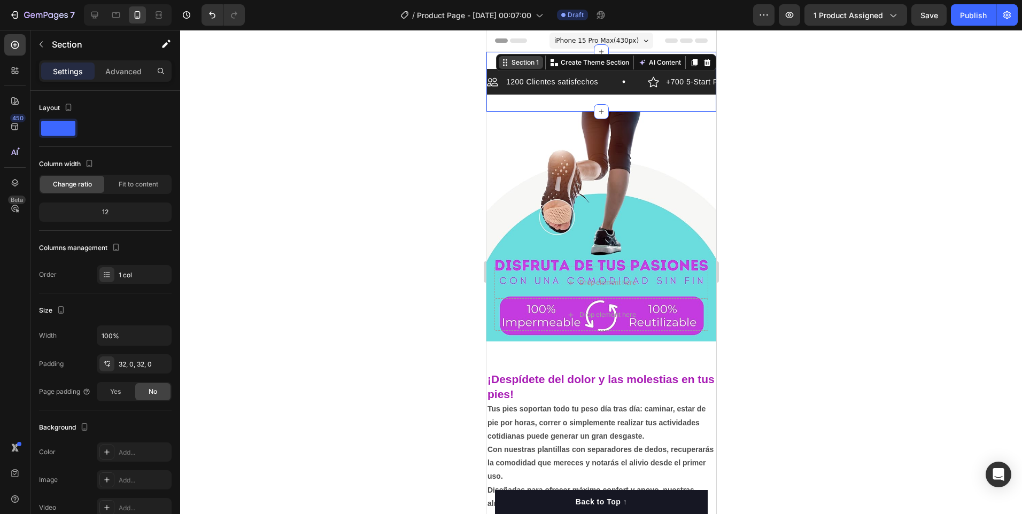
click at [513, 66] on div "Section 1" at bounding box center [525, 63] width 32 height 10
click at [395, 145] on div at bounding box center [601, 272] width 842 height 484
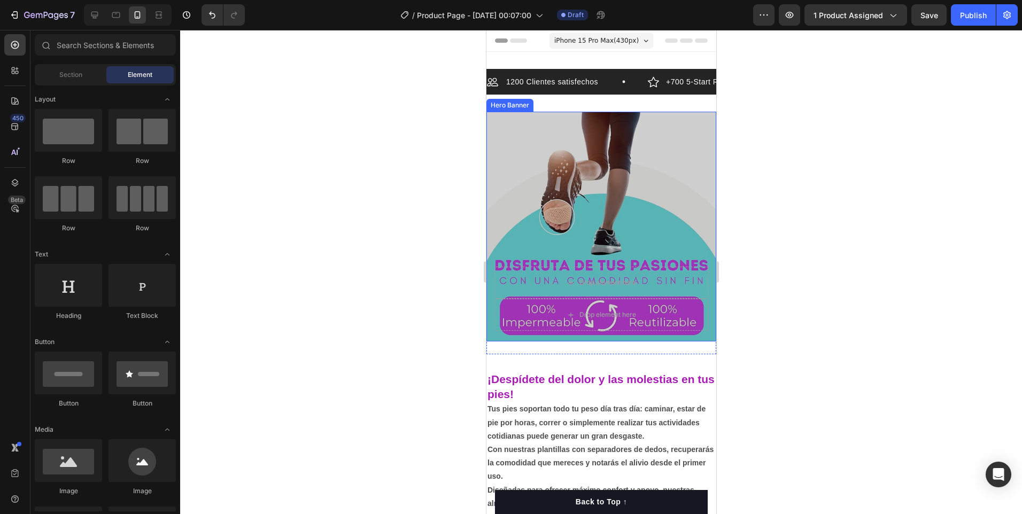
click at [517, 135] on div "Overlay" at bounding box center [601, 227] width 230 height 230
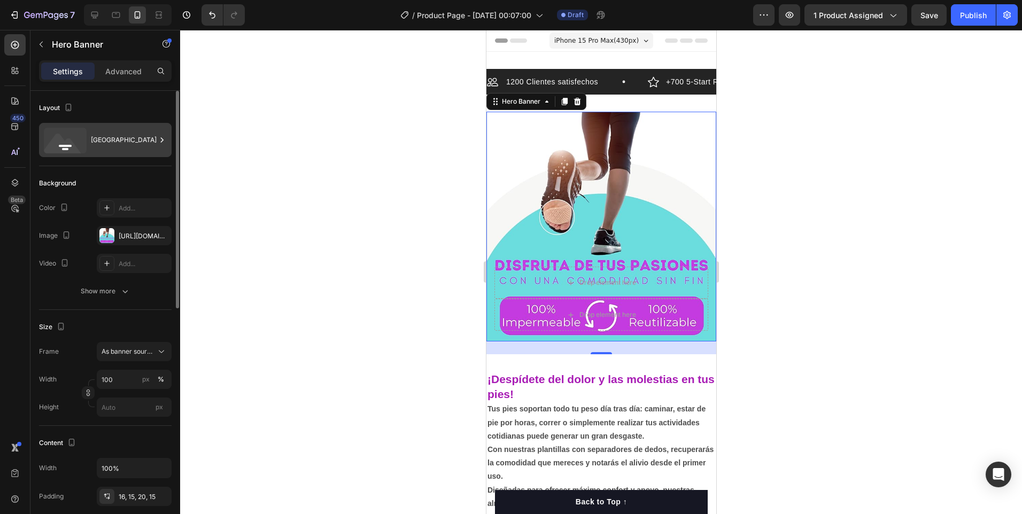
click at [163, 140] on icon at bounding box center [162, 139] width 3 height 5
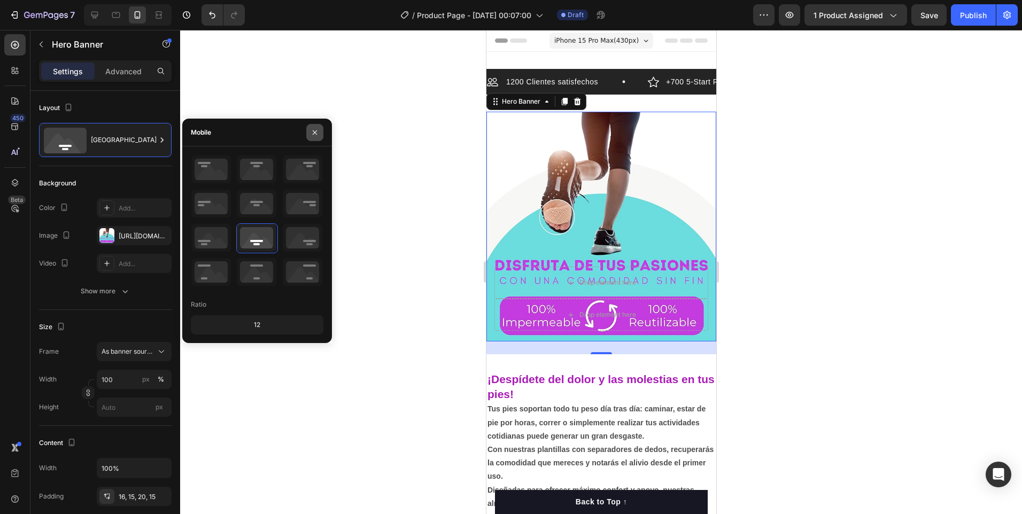
click at [314, 132] on icon "button" at bounding box center [315, 132] width 4 height 4
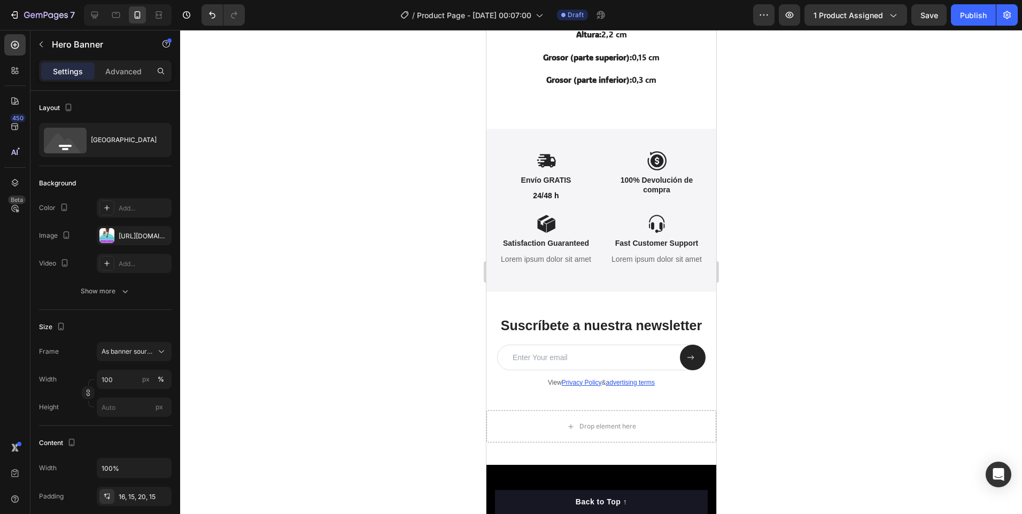
scroll to position [2086, 0]
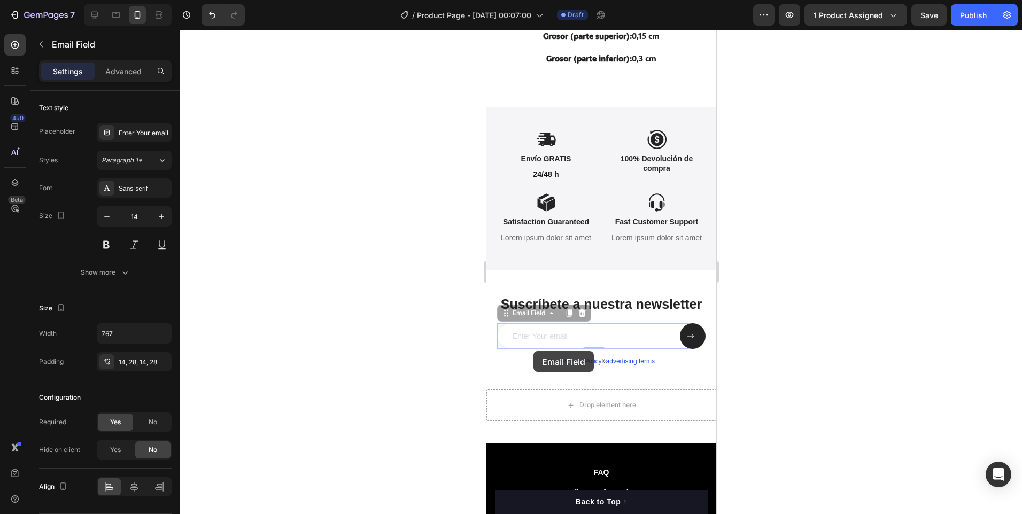
drag, startPoint x: 584, startPoint y: 349, endPoint x: 533, endPoint y: 351, distance: 51.9
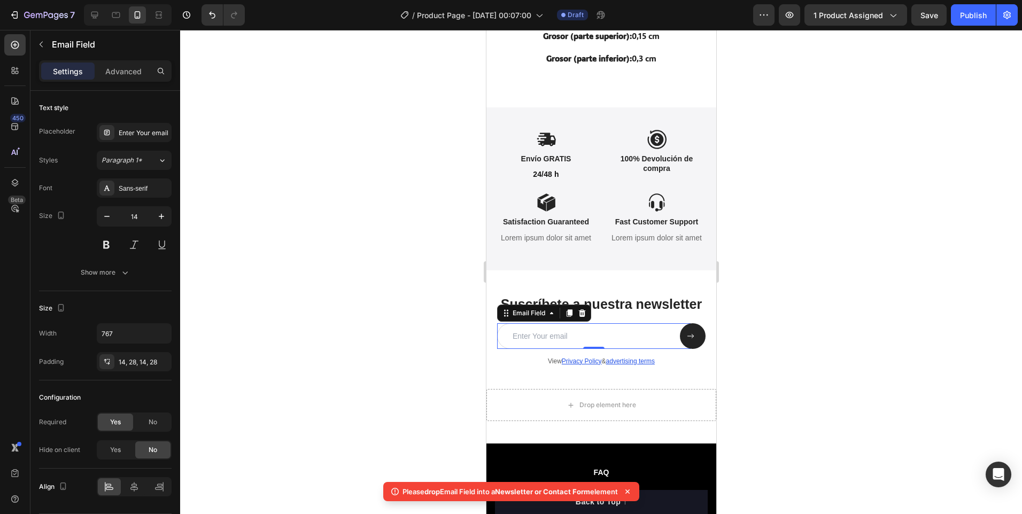
click at [575, 349] on input "email" at bounding box center [594, 337] width 194 height 26
click at [417, 370] on div at bounding box center [601, 272] width 842 height 484
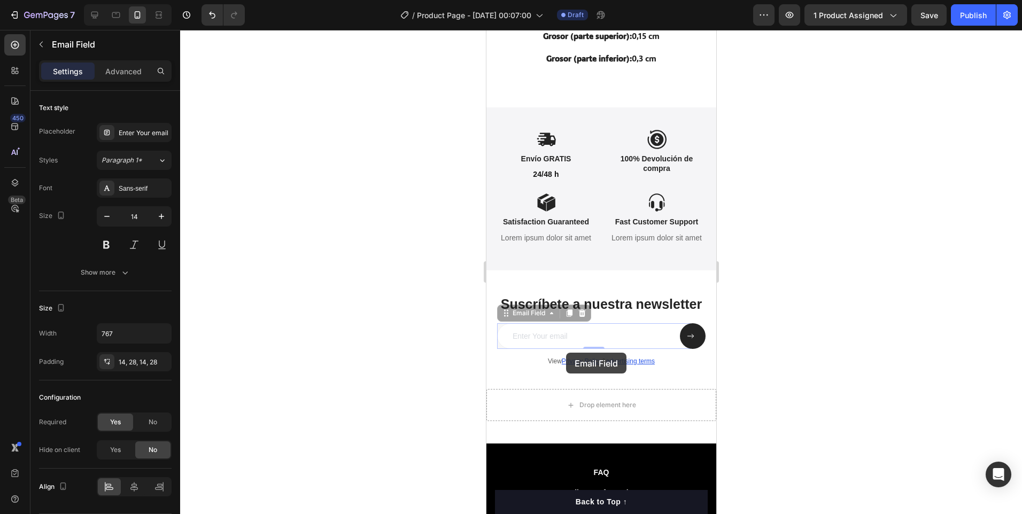
drag, startPoint x: 514, startPoint y: 352, endPoint x: 566, endPoint y: 353, distance: 51.9
click at [486, 30] on input "email" at bounding box center [486, 30] width 0 height 0
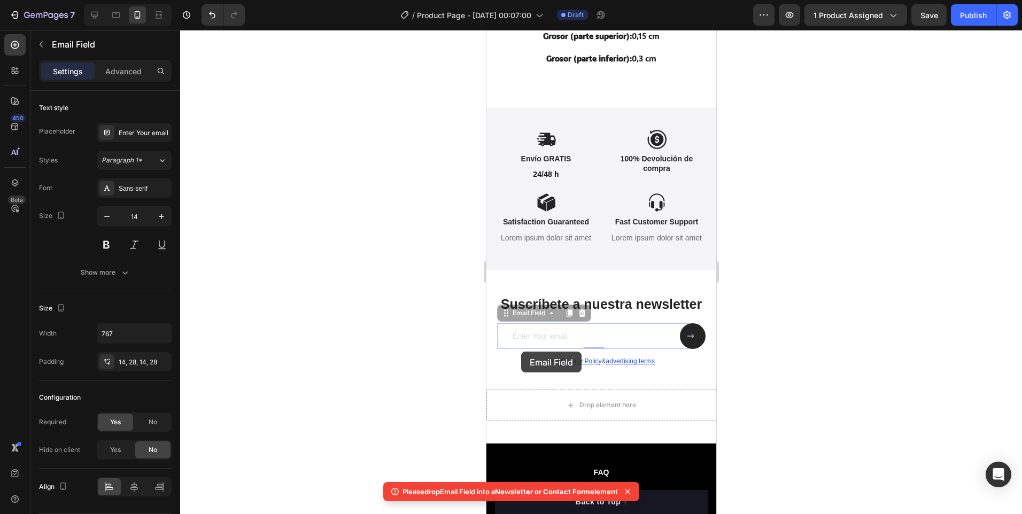
drag, startPoint x: 571, startPoint y: 352, endPoint x: 512, endPoint y: 350, distance: 58.3
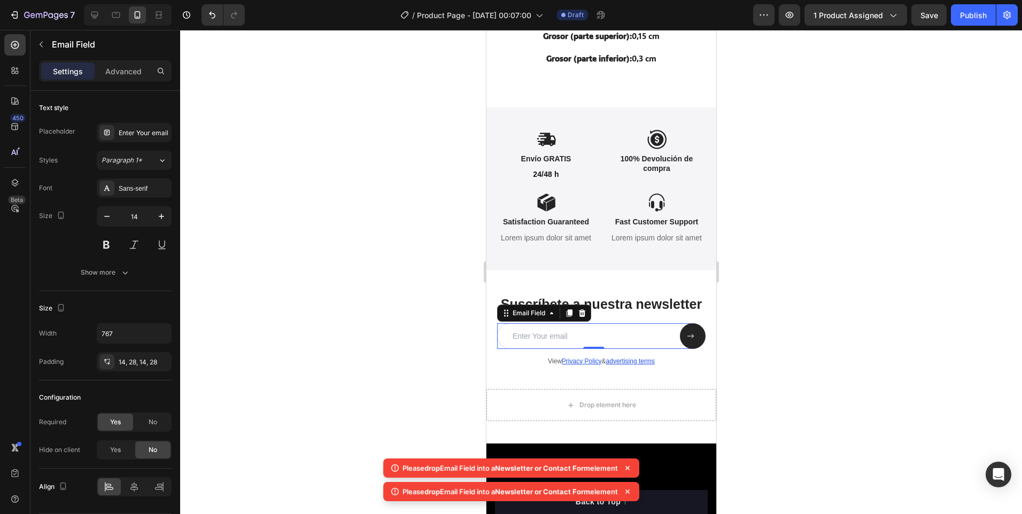
click at [512, 349] on input "email" at bounding box center [594, 337] width 194 height 26
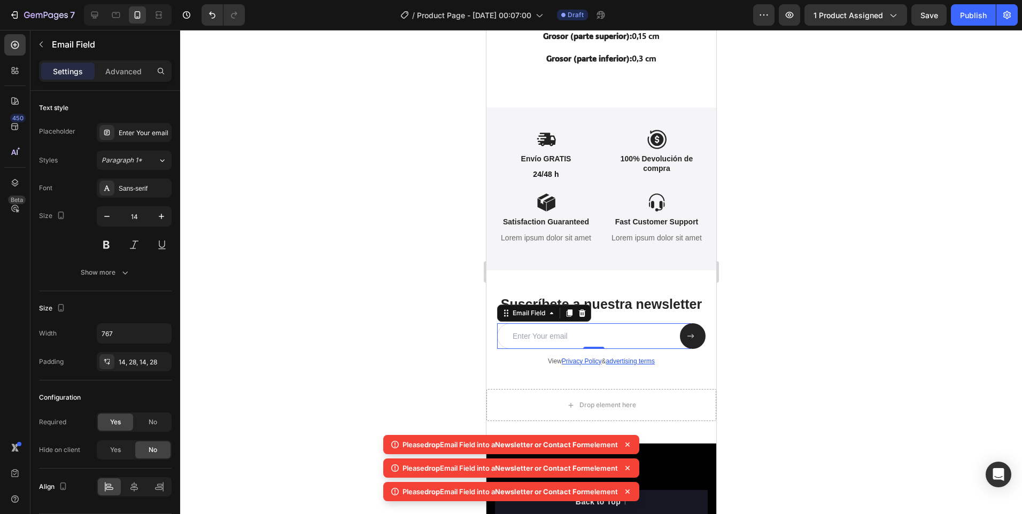
click at [910, 376] on div at bounding box center [601, 272] width 842 height 484
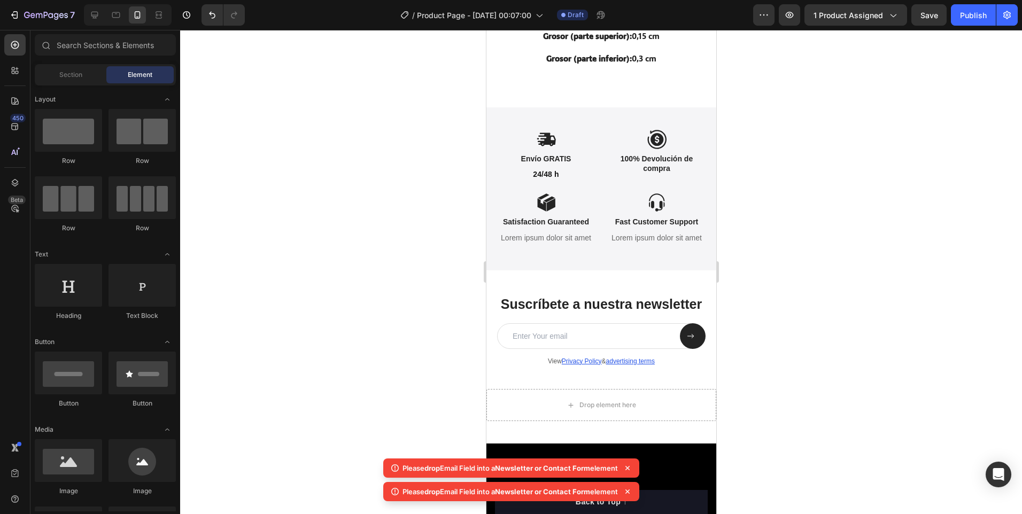
click at [633, 468] on icon at bounding box center [627, 468] width 11 height 11
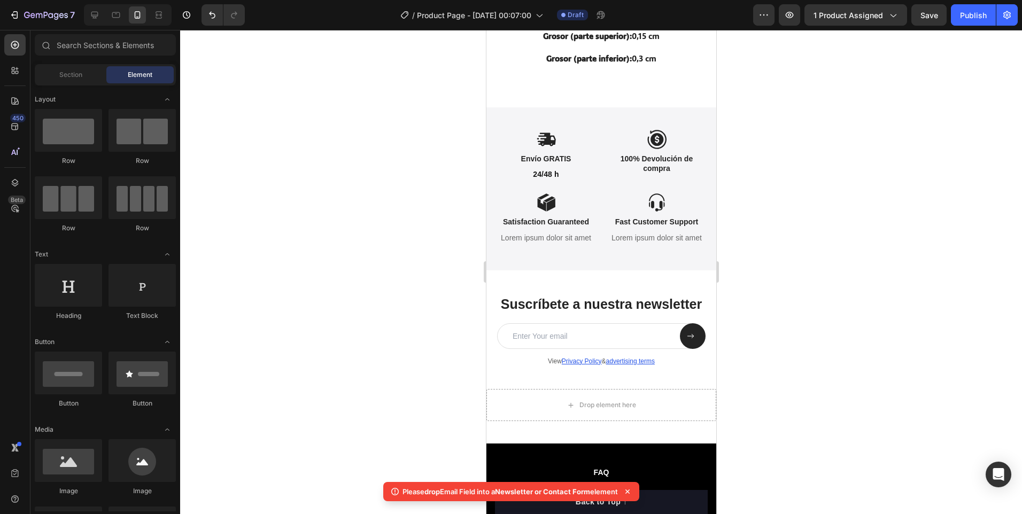
click at [632, 489] on icon at bounding box center [627, 492] width 11 height 11
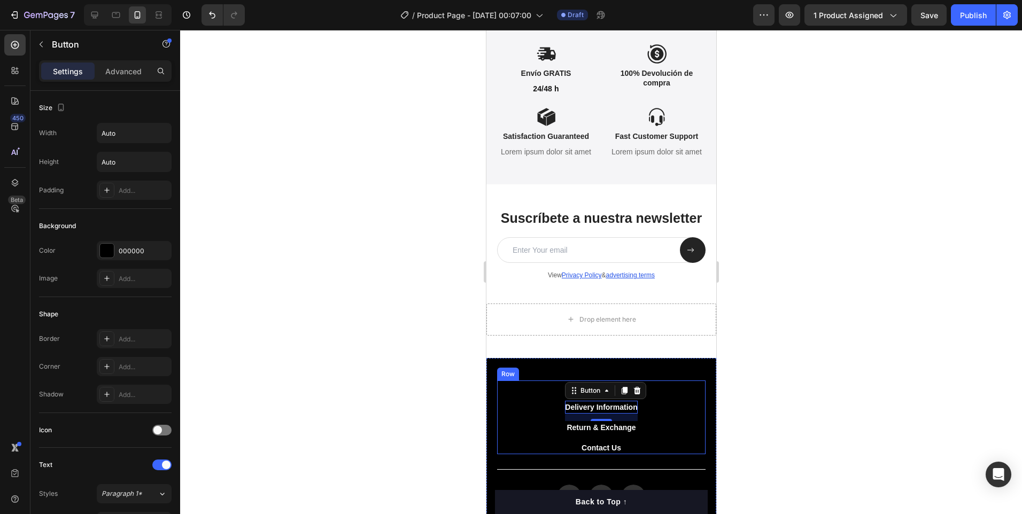
scroll to position [2273, 0]
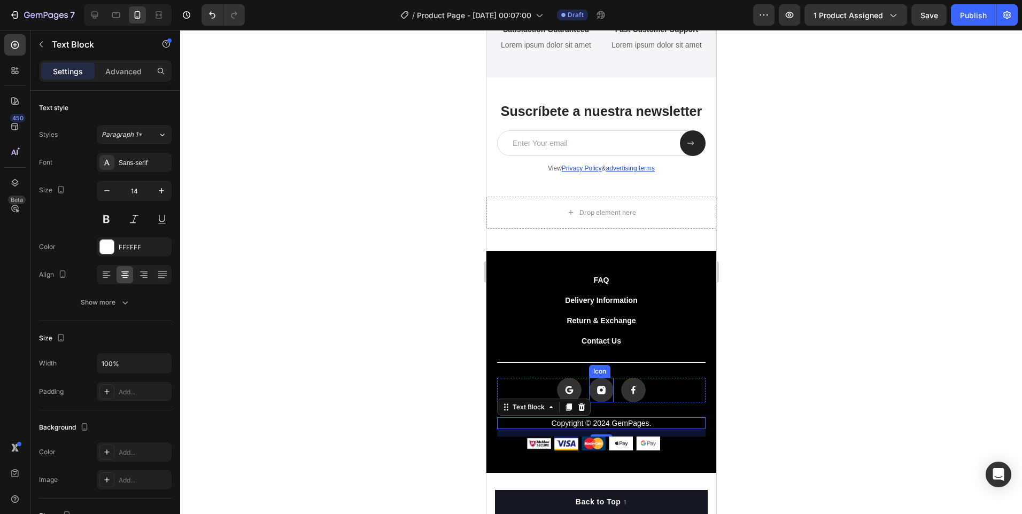
click at [604, 403] on rect at bounding box center [601, 390] width 25 height 25
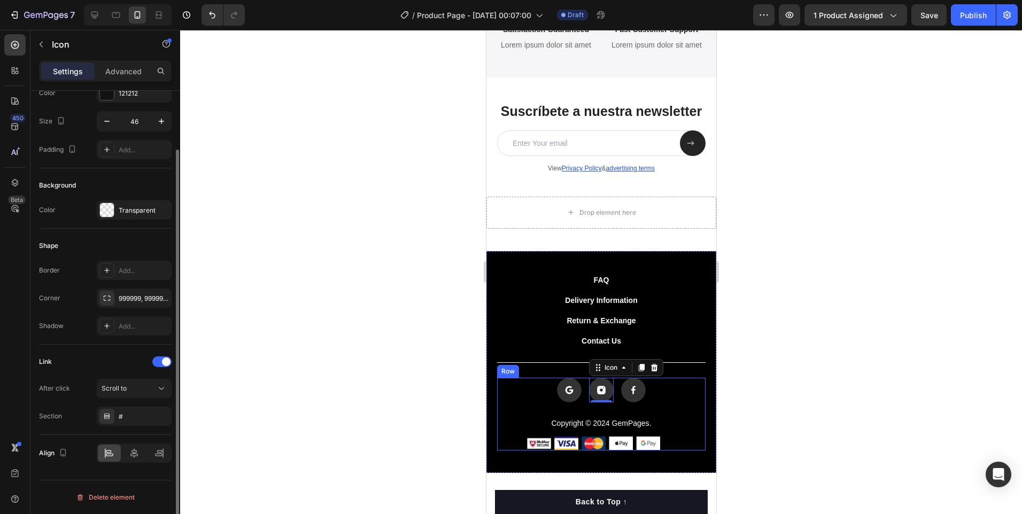
scroll to position [0, 0]
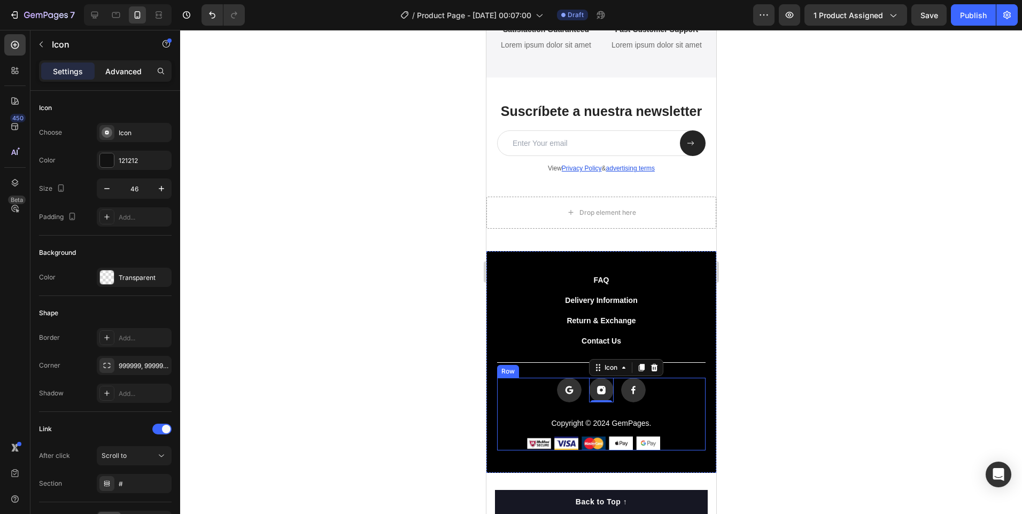
click at [133, 73] on p "Advanced" at bounding box center [123, 71] width 36 height 11
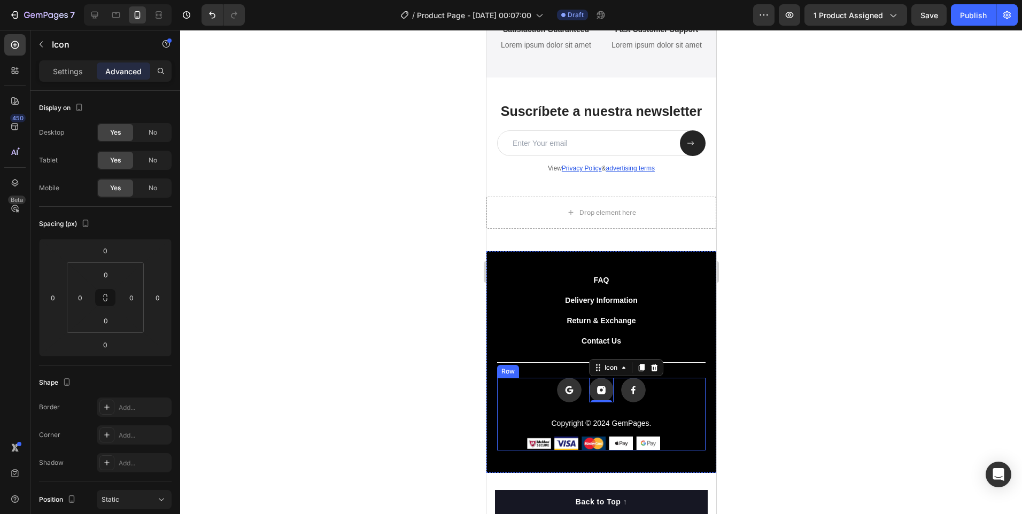
click at [266, 299] on div at bounding box center [601, 272] width 842 height 484
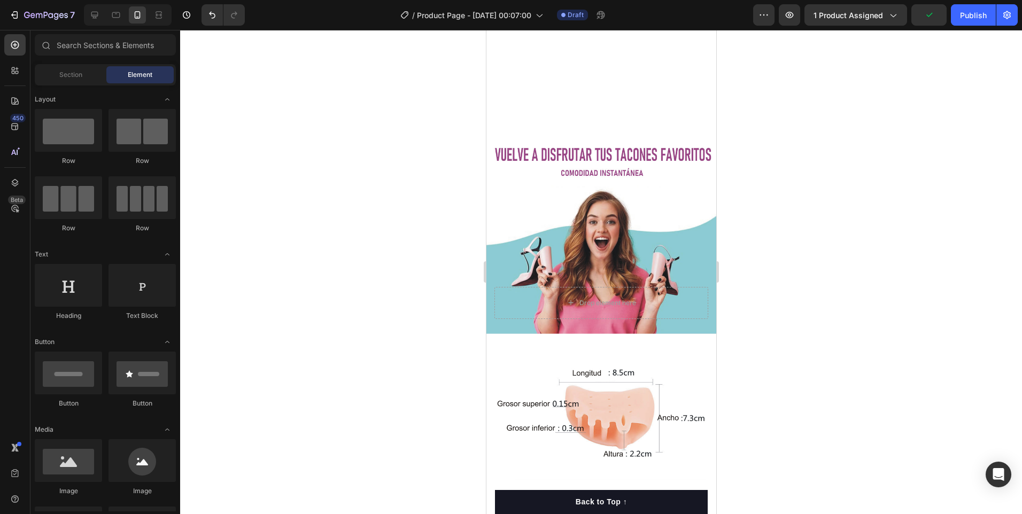
scroll to position [1765, 0]
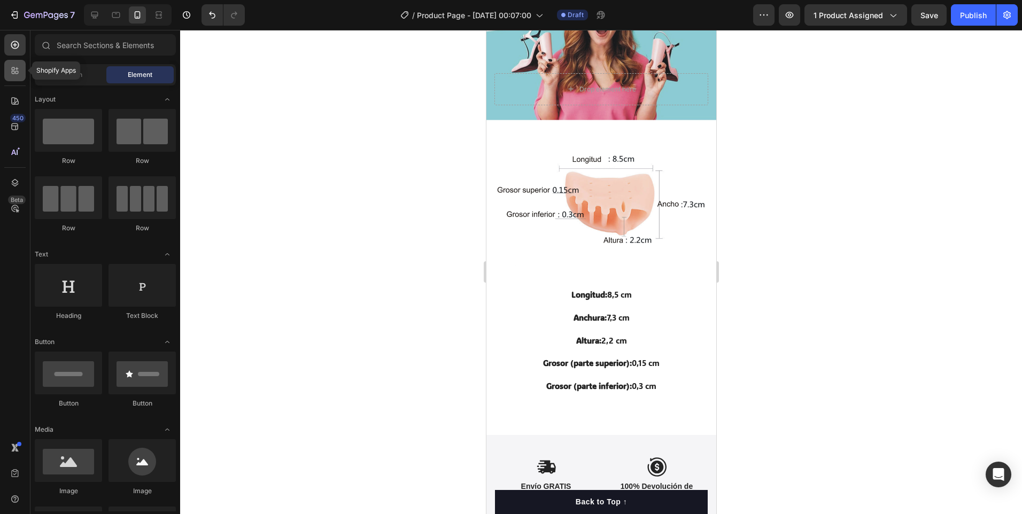
click at [21, 73] on div at bounding box center [14, 70] width 21 height 21
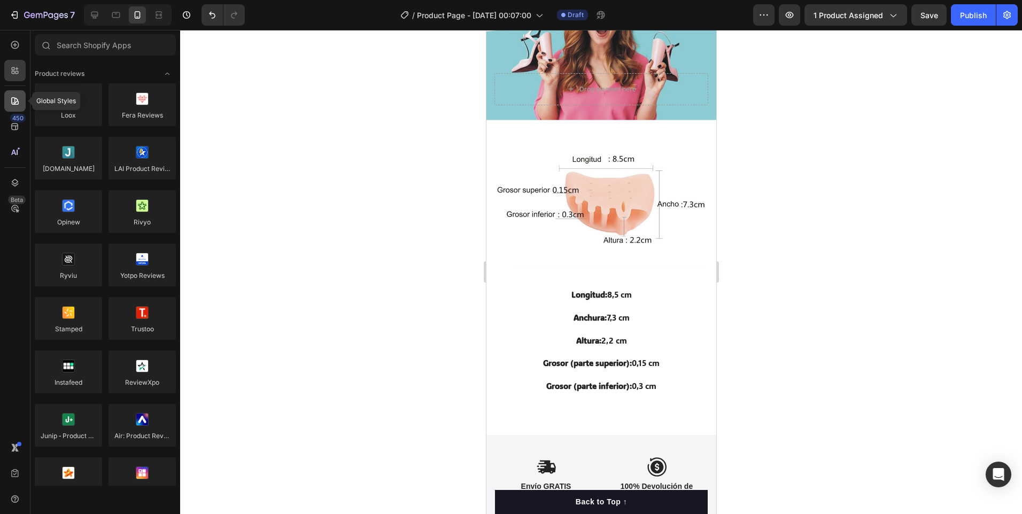
click at [19, 96] on icon at bounding box center [15, 101] width 11 height 11
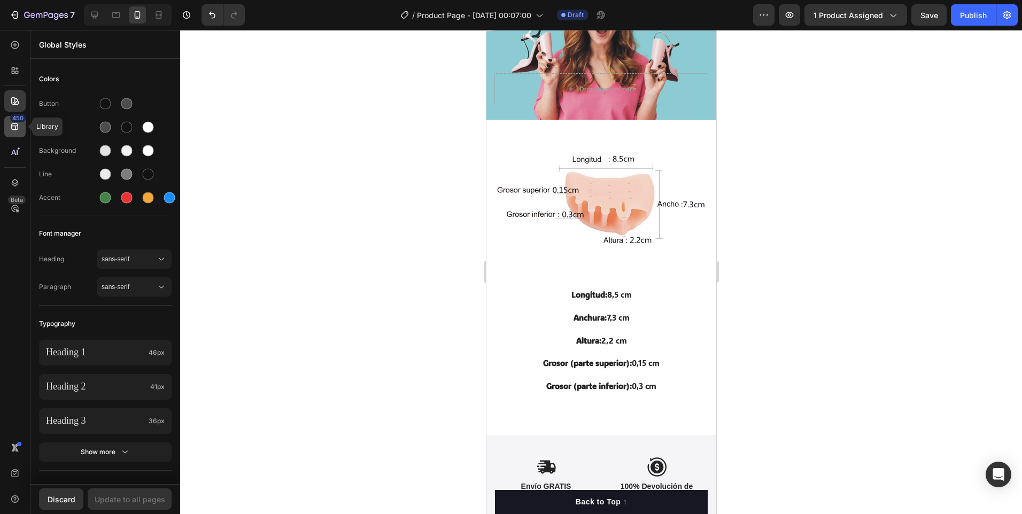
click at [17, 125] on icon at bounding box center [15, 126] width 11 height 11
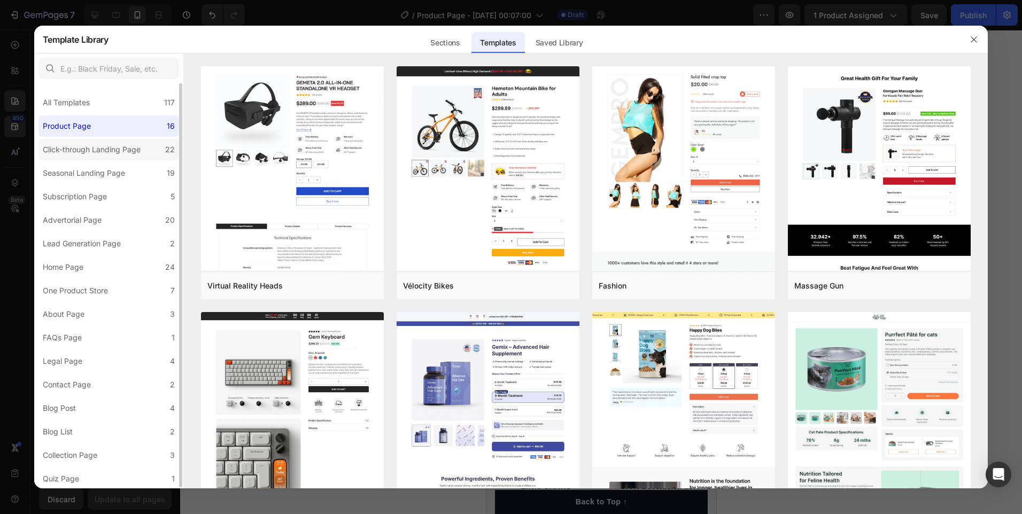
click at [107, 144] on div "Click-through Landing Page" at bounding box center [92, 149] width 98 height 13
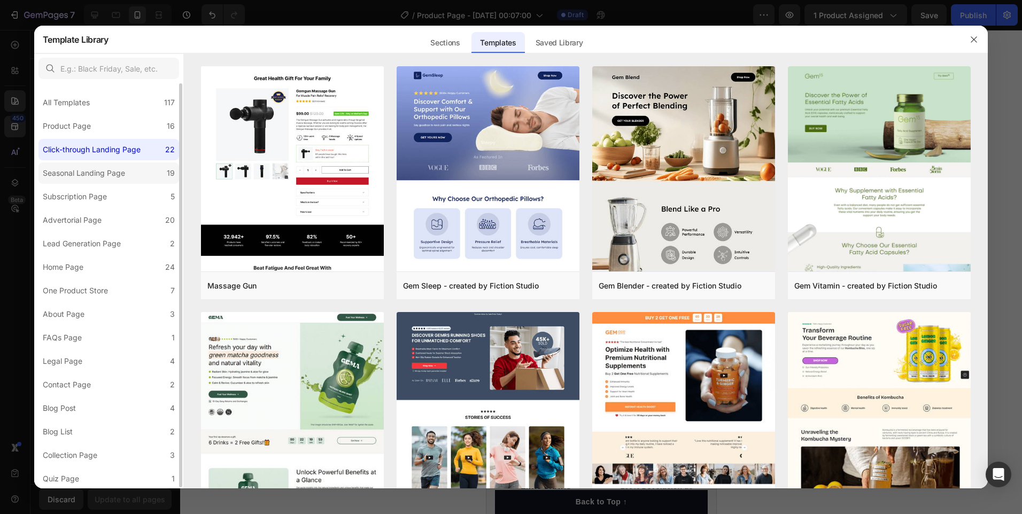
click at [96, 171] on div "Seasonal Landing Page" at bounding box center [84, 173] width 82 height 13
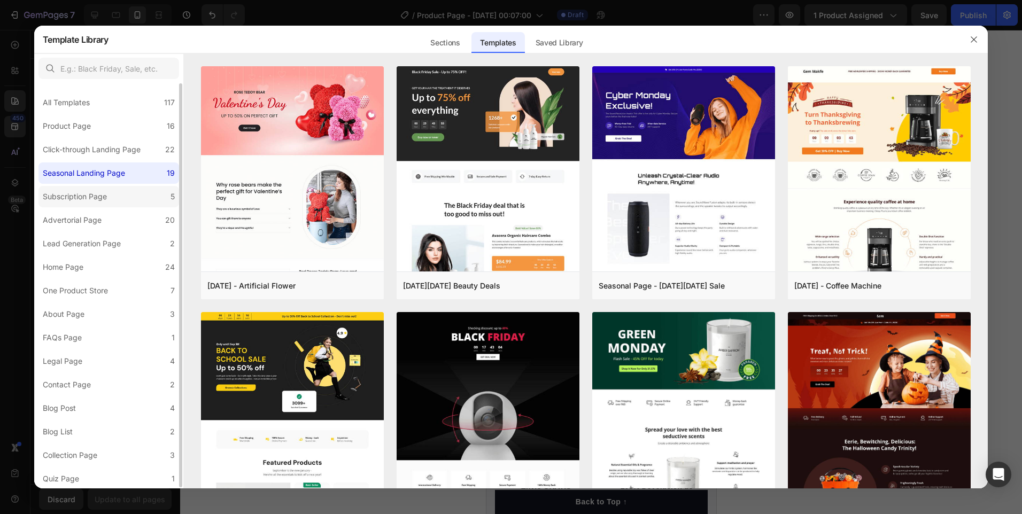
click at [92, 199] on div "Subscription Page" at bounding box center [75, 196] width 64 height 13
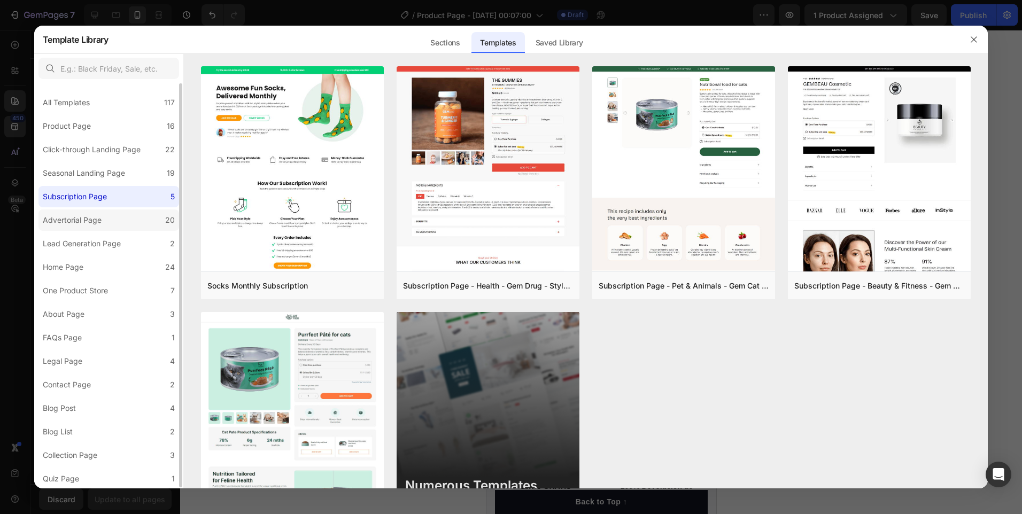
click at [88, 221] on div "Advertorial Page" at bounding box center [72, 220] width 59 height 13
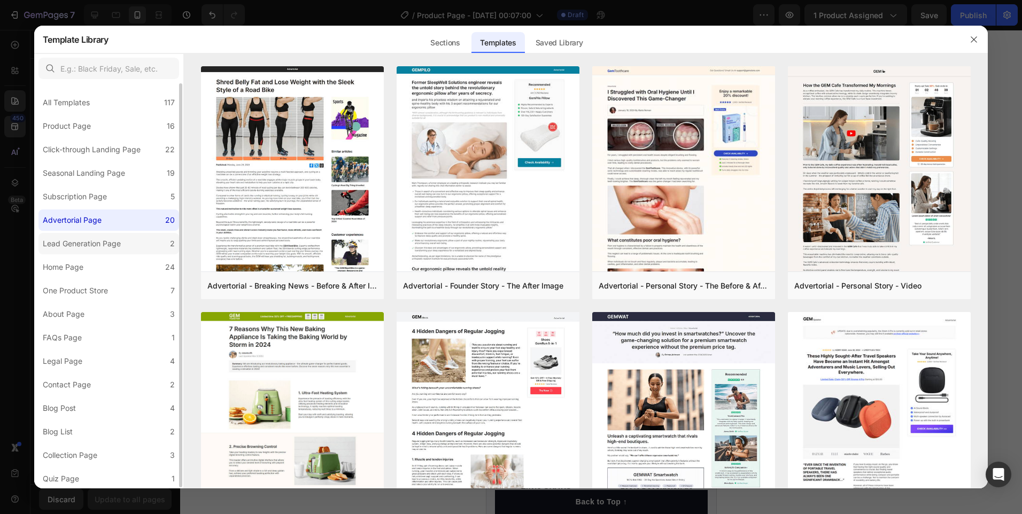
click at [101, 240] on div "Lead Generation Page" at bounding box center [82, 243] width 78 height 13
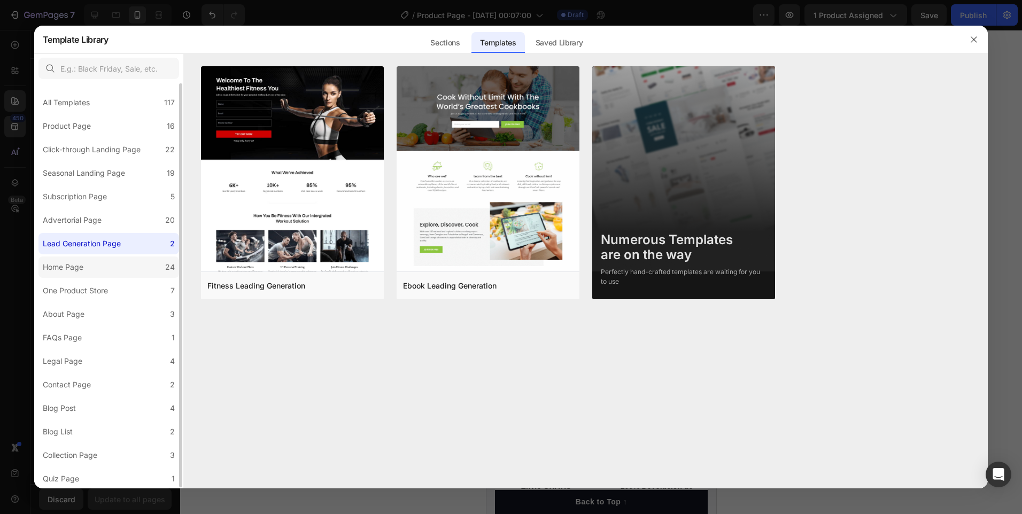
click at [98, 268] on label "Home Page 24" at bounding box center [109, 267] width 141 height 21
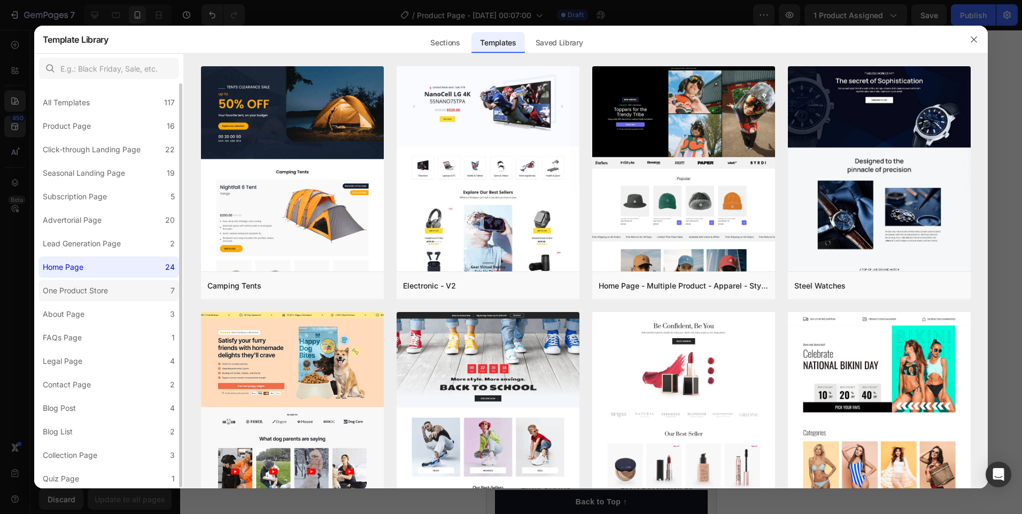
click at [95, 287] on div "One Product Store" at bounding box center [75, 290] width 65 height 13
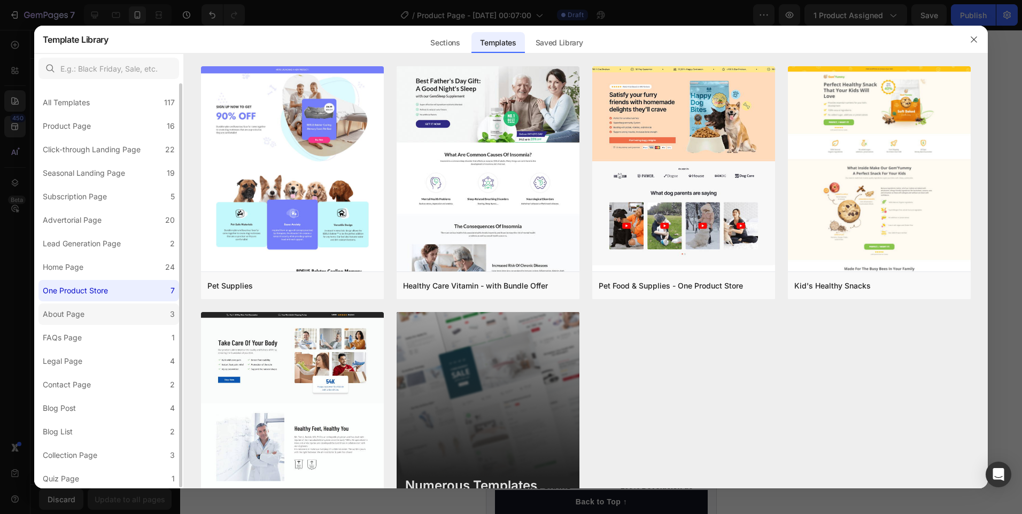
click at [127, 317] on label "About Page 3" at bounding box center [109, 314] width 141 height 21
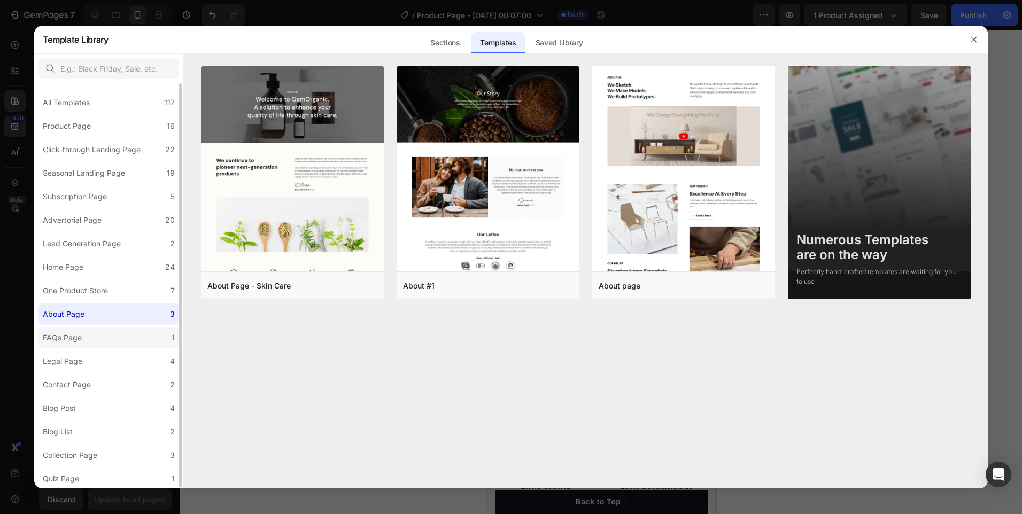
click at [125, 337] on label "FAQs Page 1" at bounding box center [109, 337] width 141 height 21
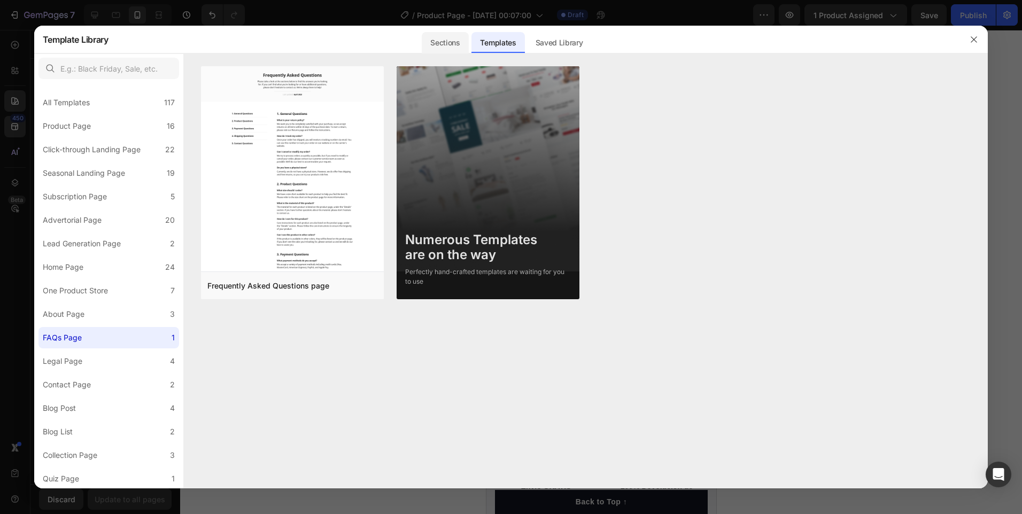
click at [453, 44] on div "Sections" at bounding box center [445, 42] width 47 height 21
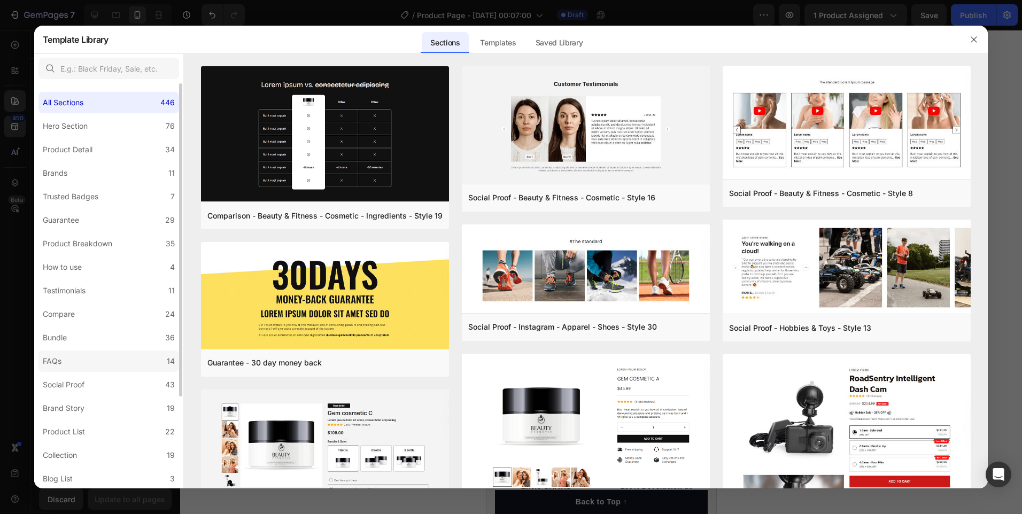
click at [73, 358] on label "FAQs 14" at bounding box center [109, 361] width 141 height 21
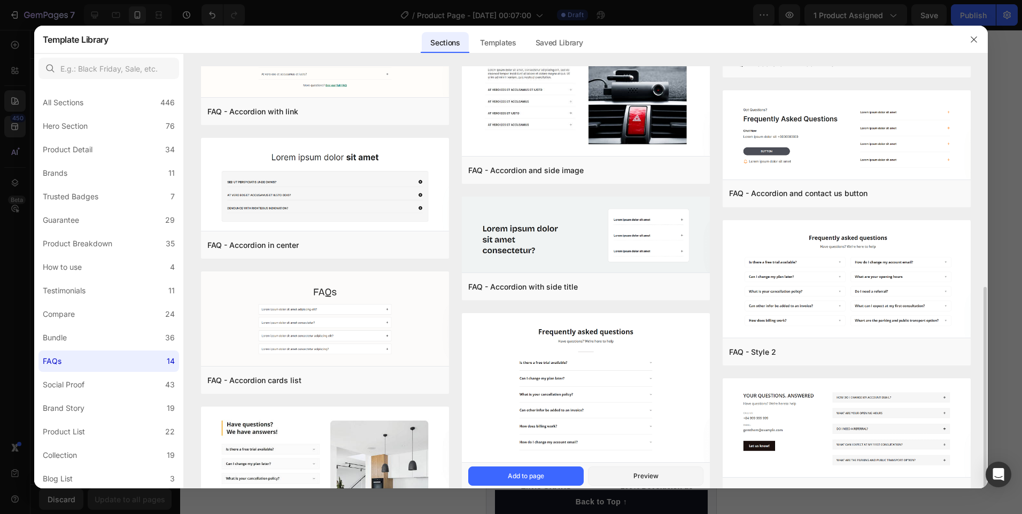
scroll to position [386, 0]
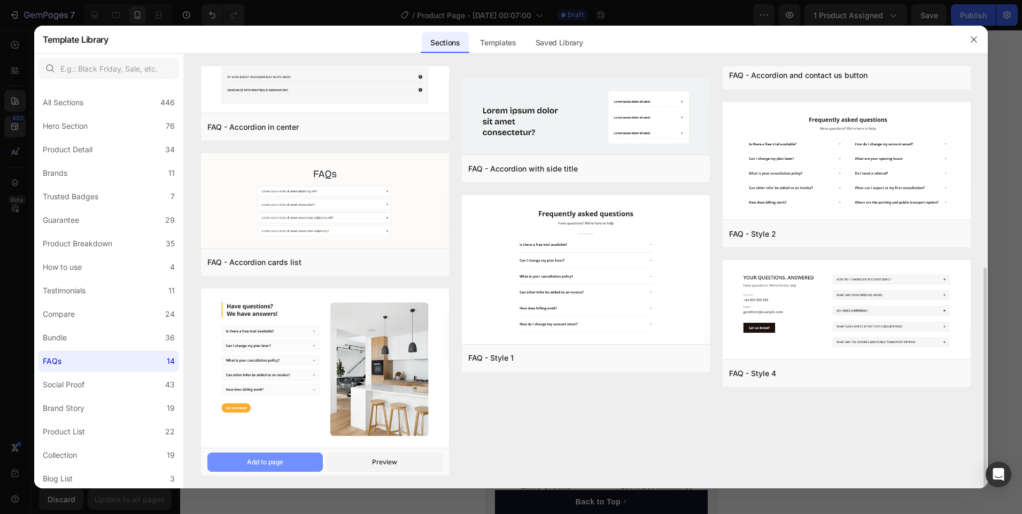
click at [305, 456] on button "Add to page" at bounding box center [265, 462] width 116 height 19
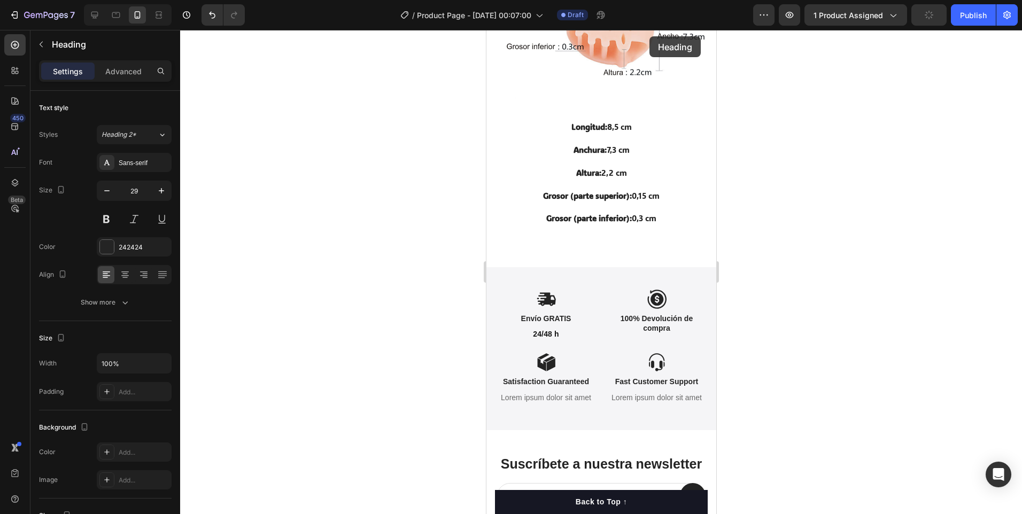
scroll to position [1872, 0]
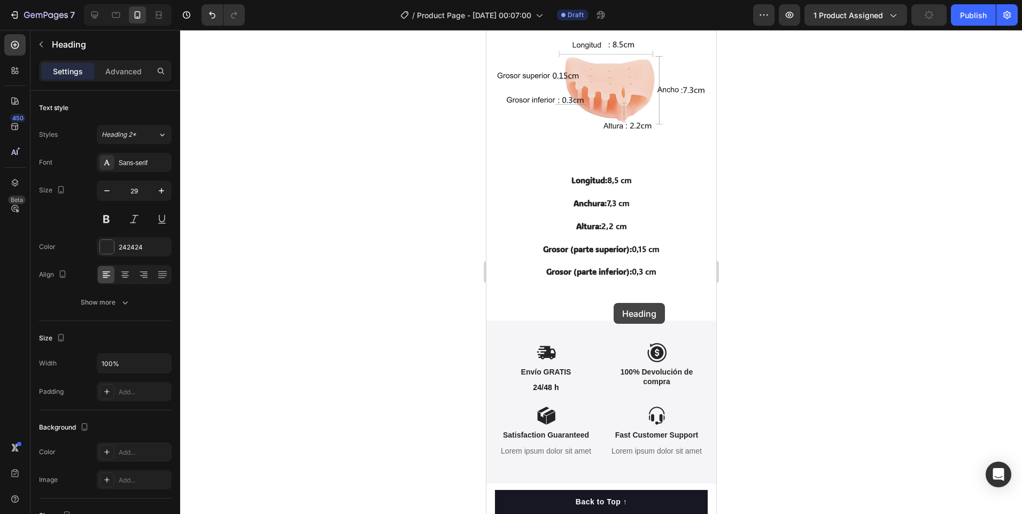
drag, startPoint x: 658, startPoint y: 448, endPoint x: 613, endPoint y: 303, distance: 151.1
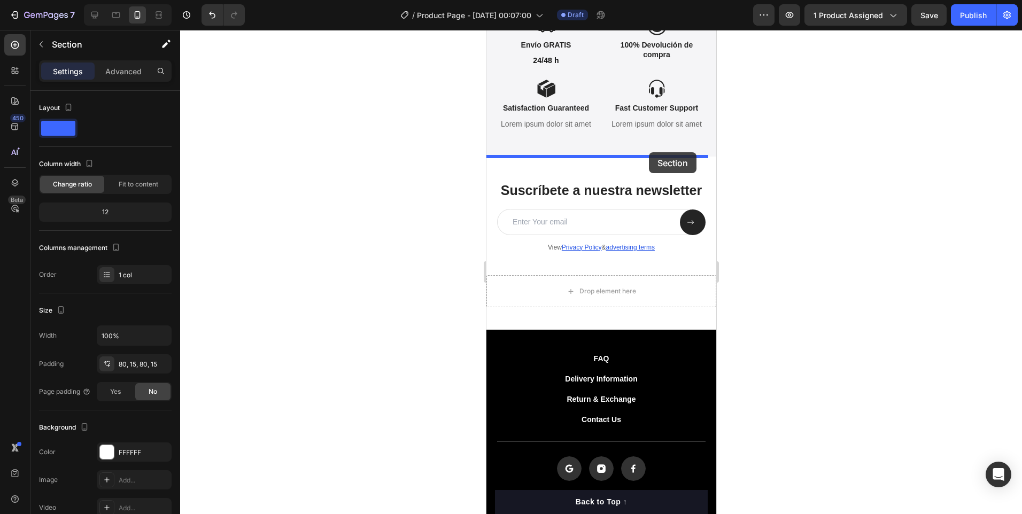
scroll to position [2283, 0]
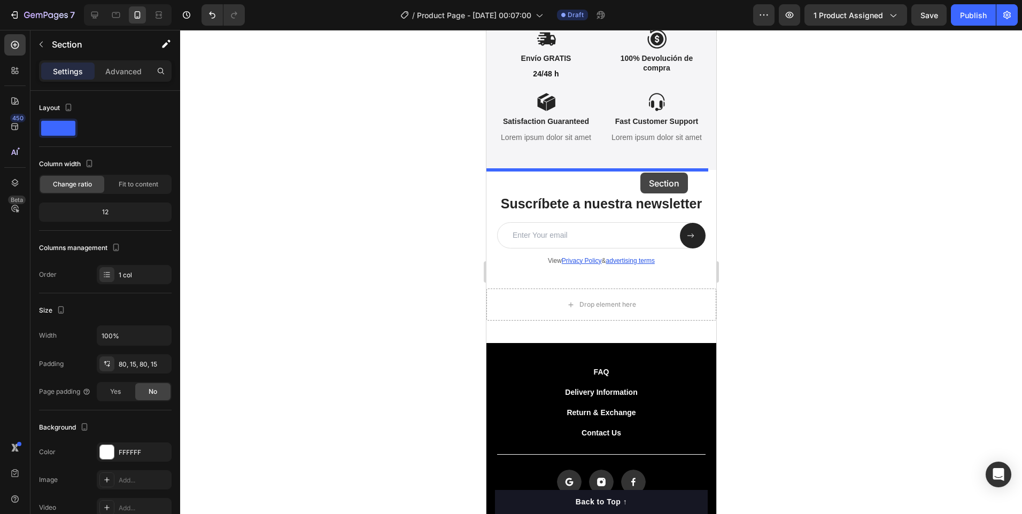
drag, startPoint x: 676, startPoint y: 234, endPoint x: 640, endPoint y: 173, distance: 71.0
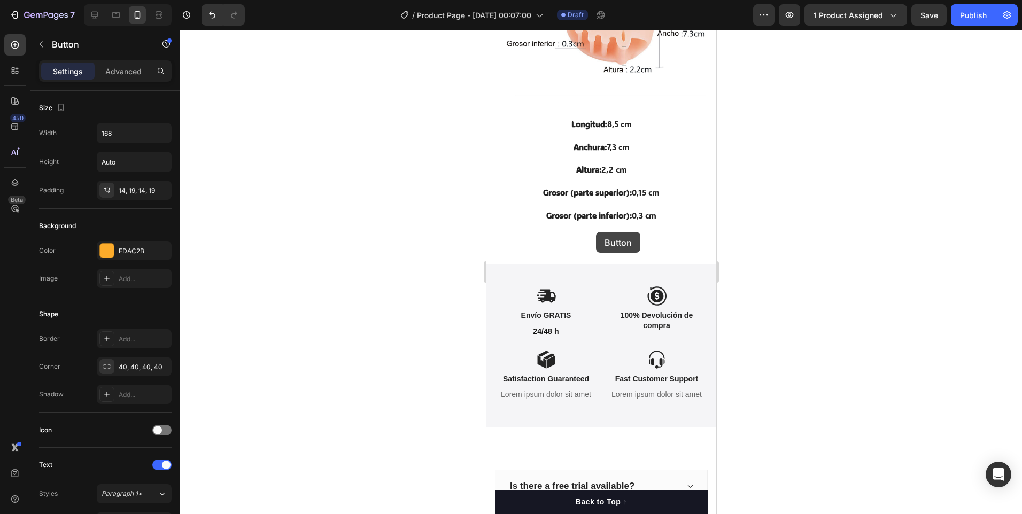
scroll to position [2024, 0]
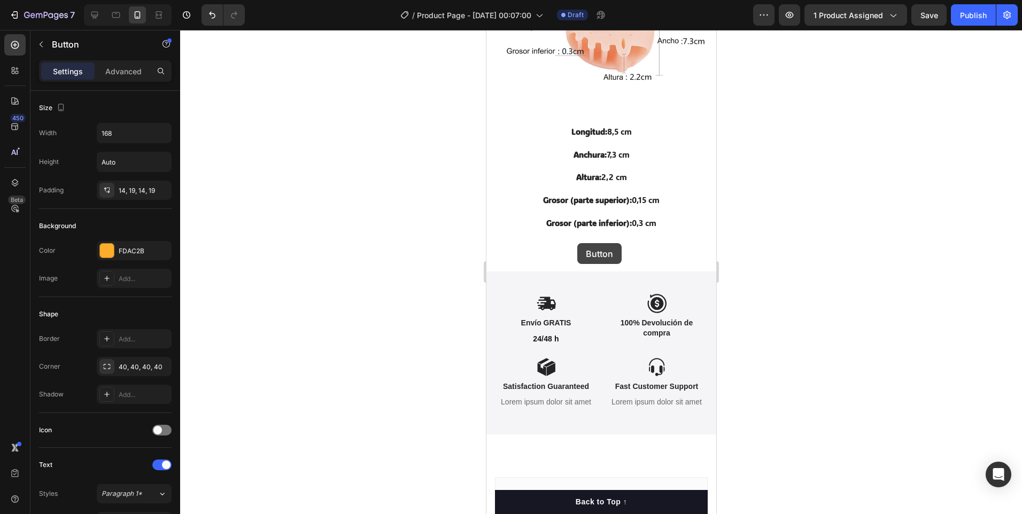
drag, startPoint x: 653, startPoint y: 297, endPoint x: 577, endPoint y: 243, distance: 93.2
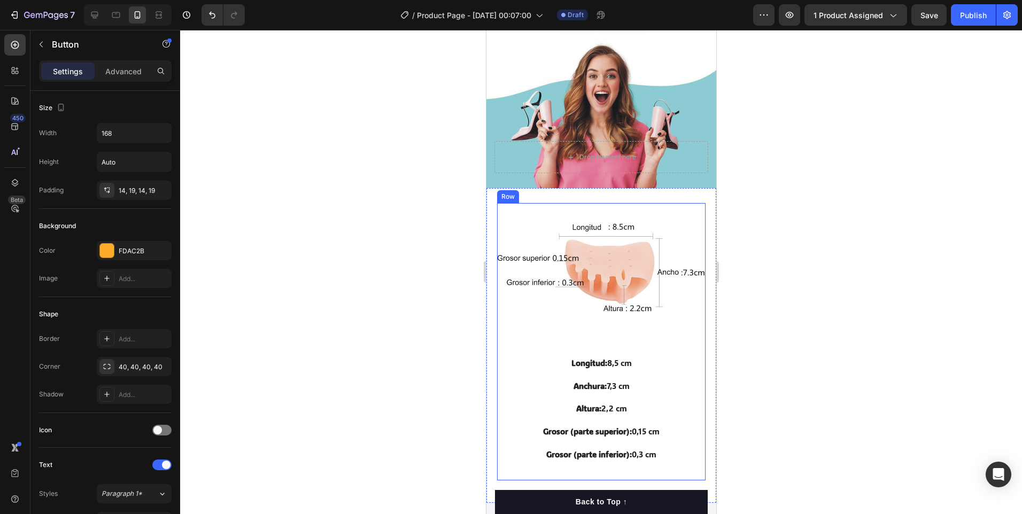
scroll to position [1924, 0]
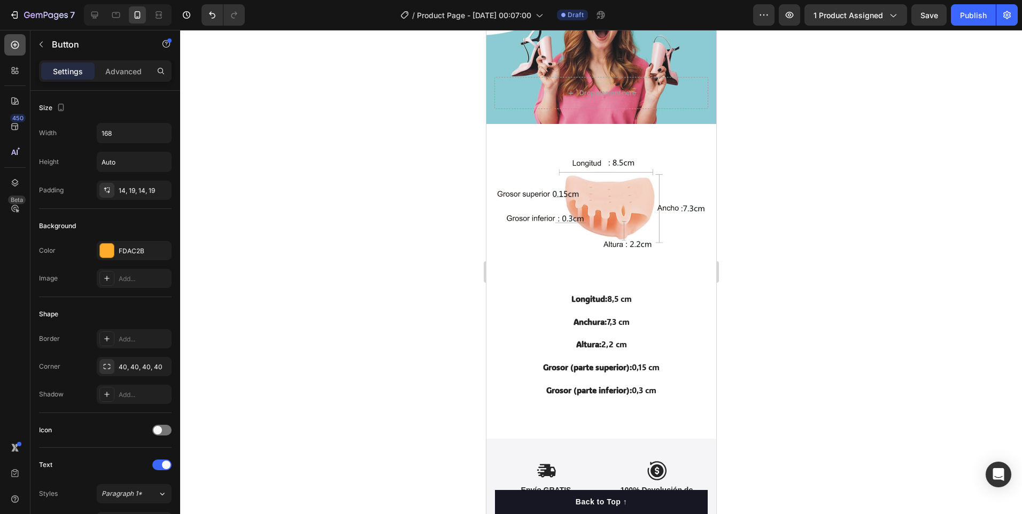
click at [14, 46] on icon at bounding box center [15, 45] width 11 height 11
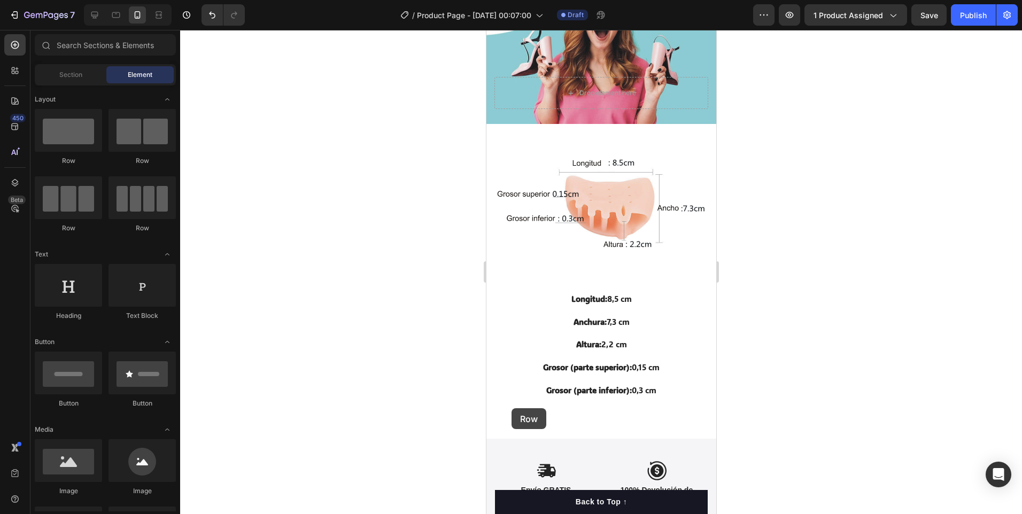
drag, startPoint x: 838, startPoint y: 337, endPoint x: 511, endPoint y: 409, distance: 334.9
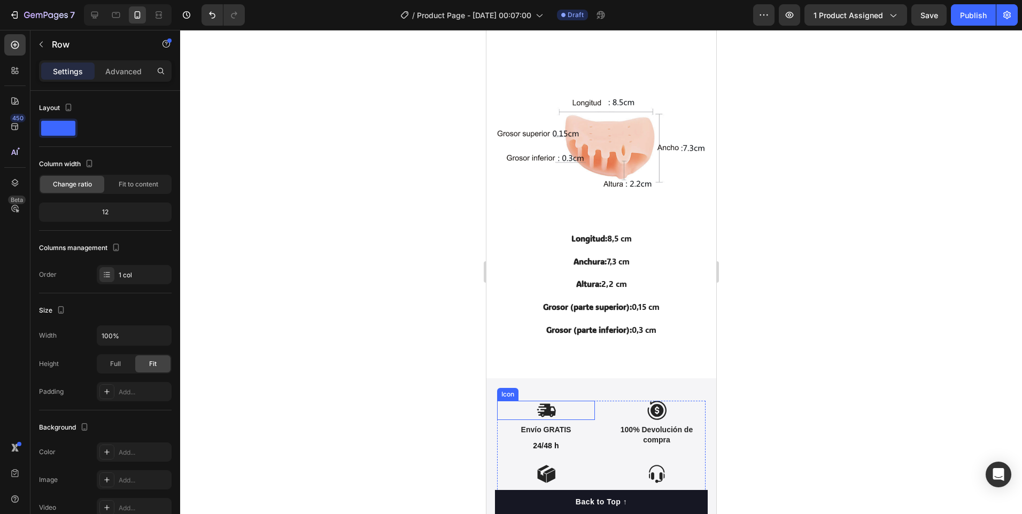
scroll to position [2213, 0]
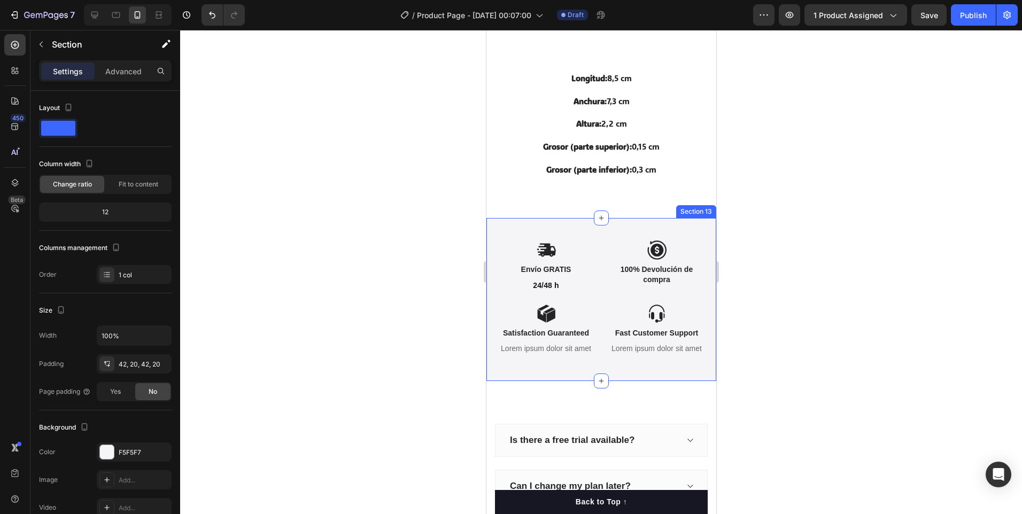
click at [493, 218] on div "Icon Envío GRATIS Text Block 24/48 h Text Block Icon 100% Devolución de compra …" at bounding box center [601, 299] width 230 height 163
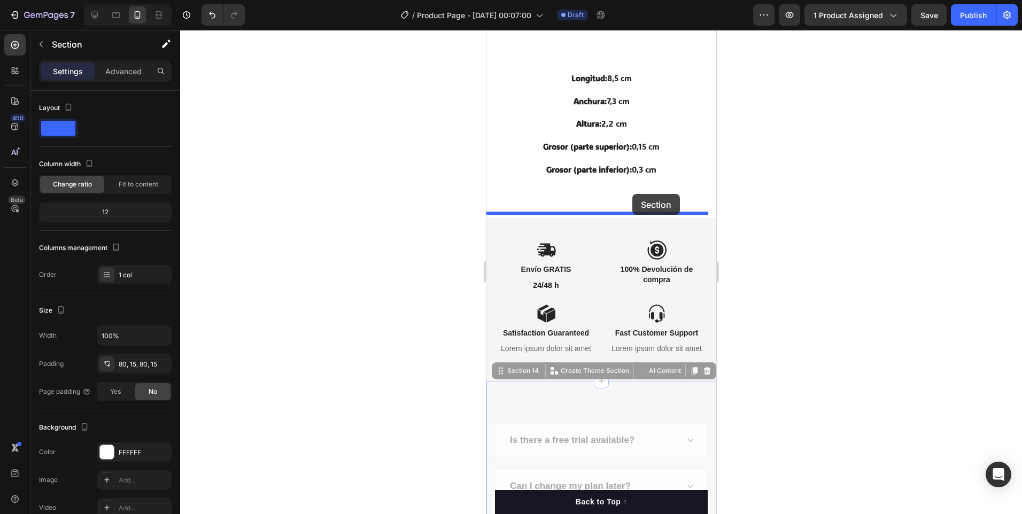
drag, startPoint x: 645, startPoint y: 379, endPoint x: 632, endPoint y: 194, distance: 185.5
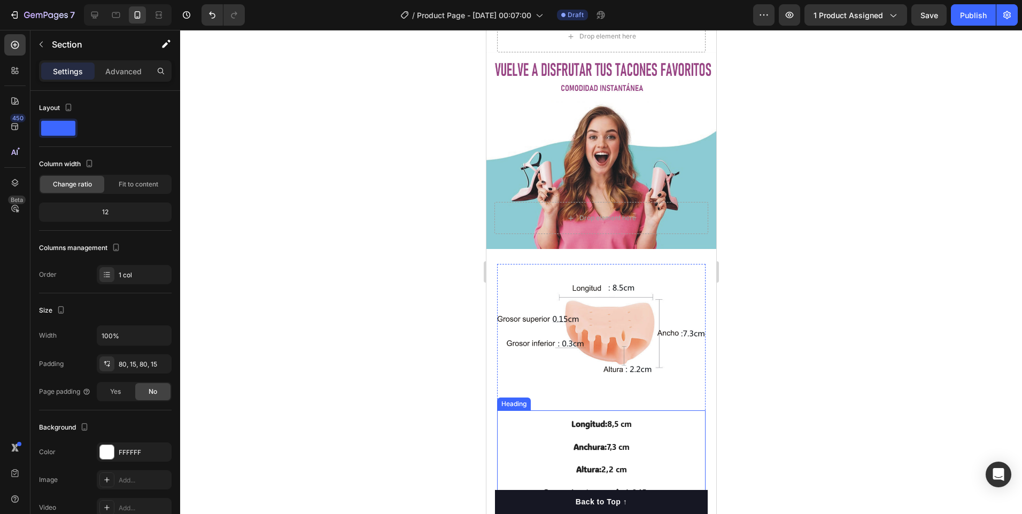
scroll to position [1989, 0]
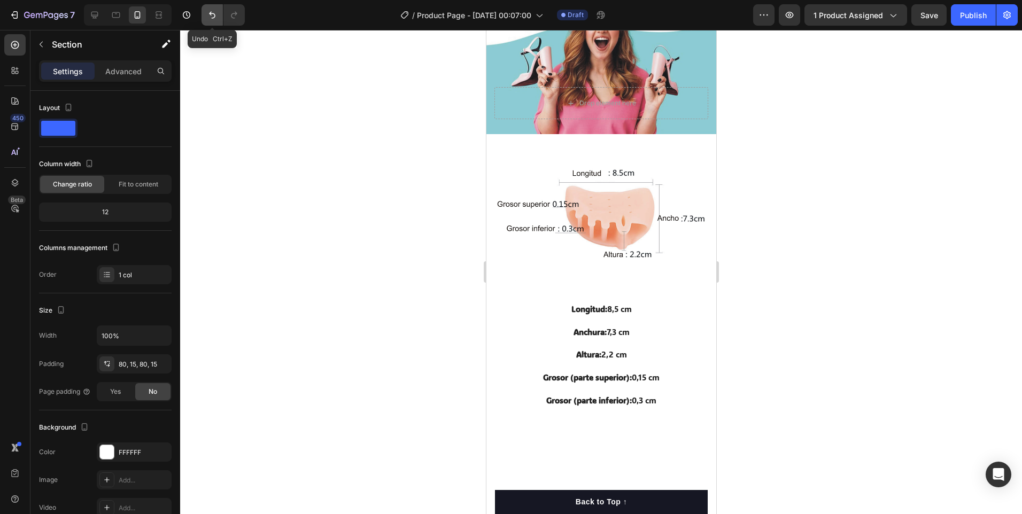
click at [211, 12] on icon "Undo/Redo" at bounding box center [212, 15] width 6 height 7
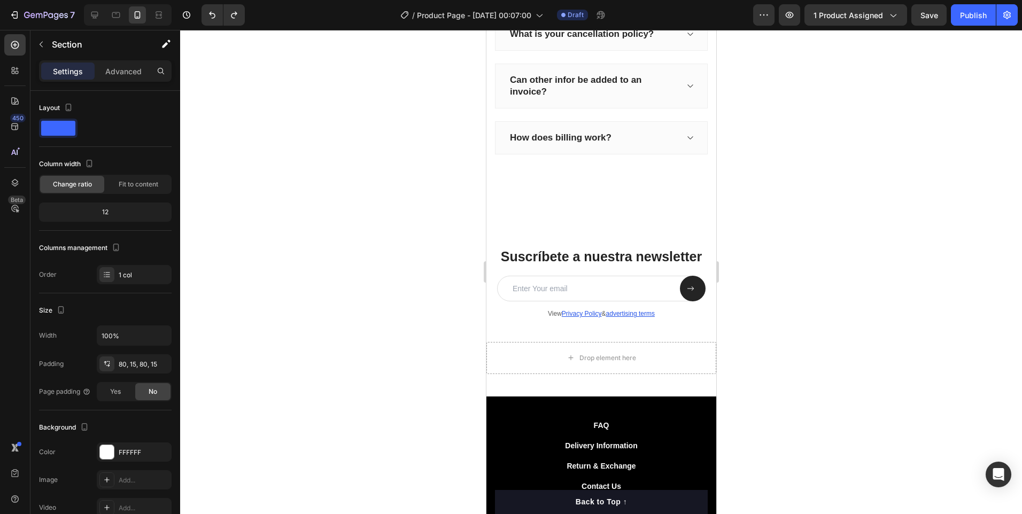
scroll to position [2737, 0]
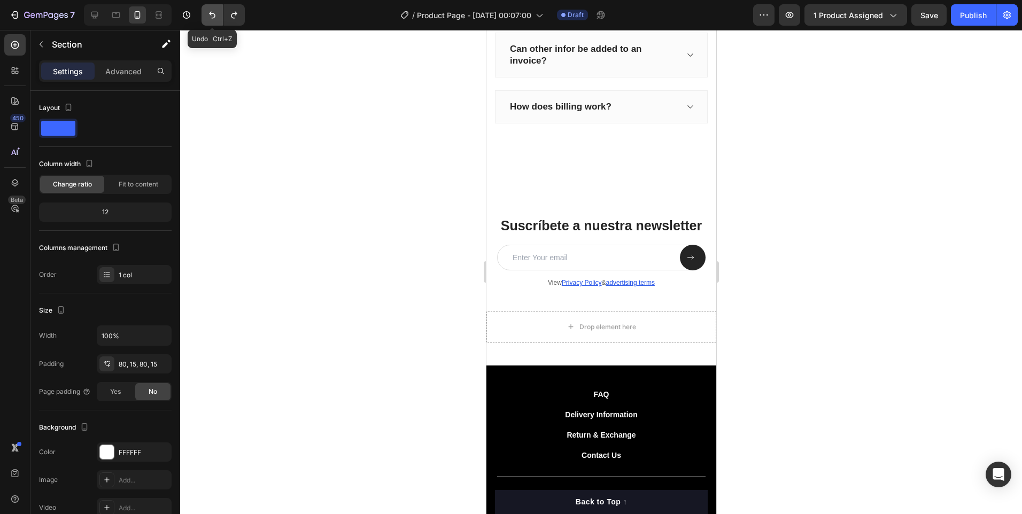
click at [210, 13] on icon "Undo/Redo" at bounding box center [212, 15] width 11 height 11
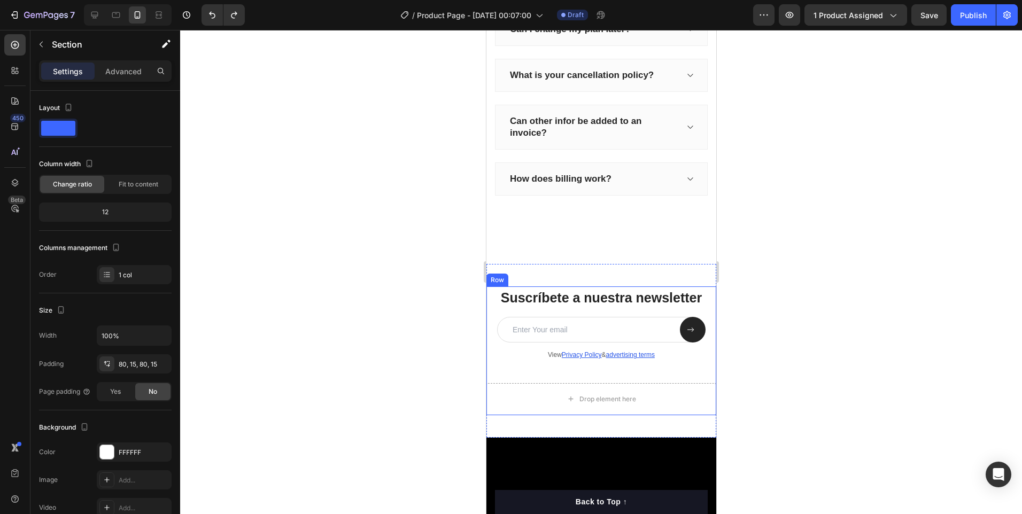
scroll to position [2395, 0]
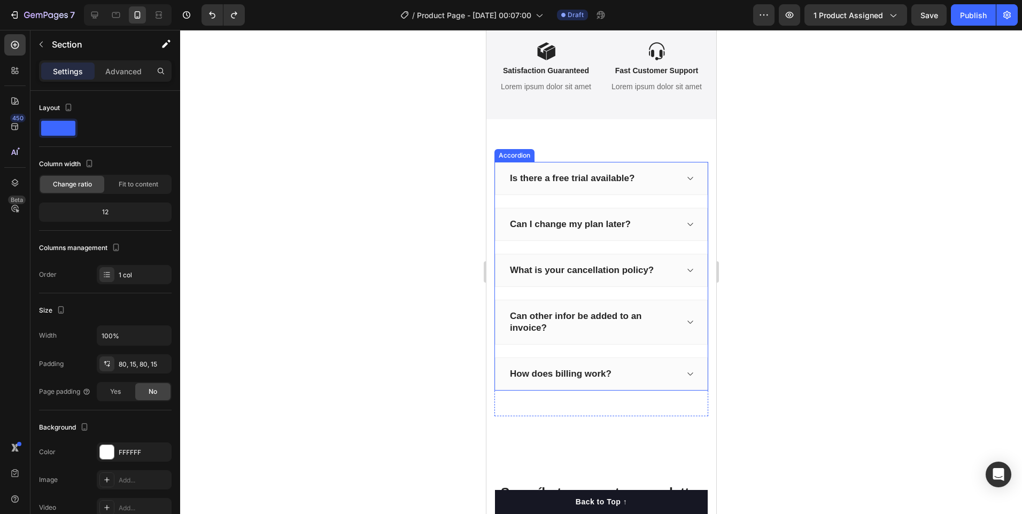
click at [689, 164] on div "Is there a free trial available?" at bounding box center [601, 178] width 213 height 33
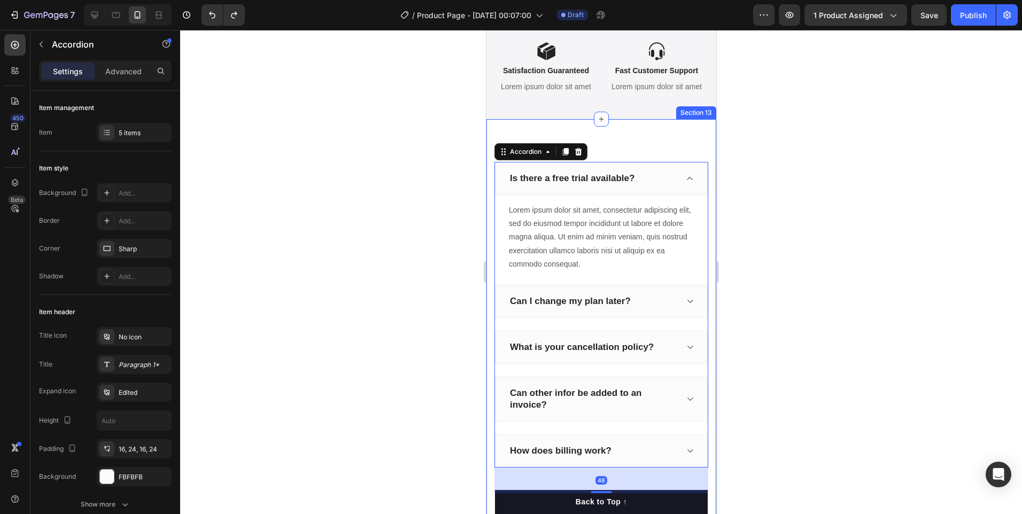
click at [694, 158] on div "Is there a free trial available? Lorem ipsum dolor sit amet, consectetur adipis…" at bounding box center [601, 328] width 230 height 418
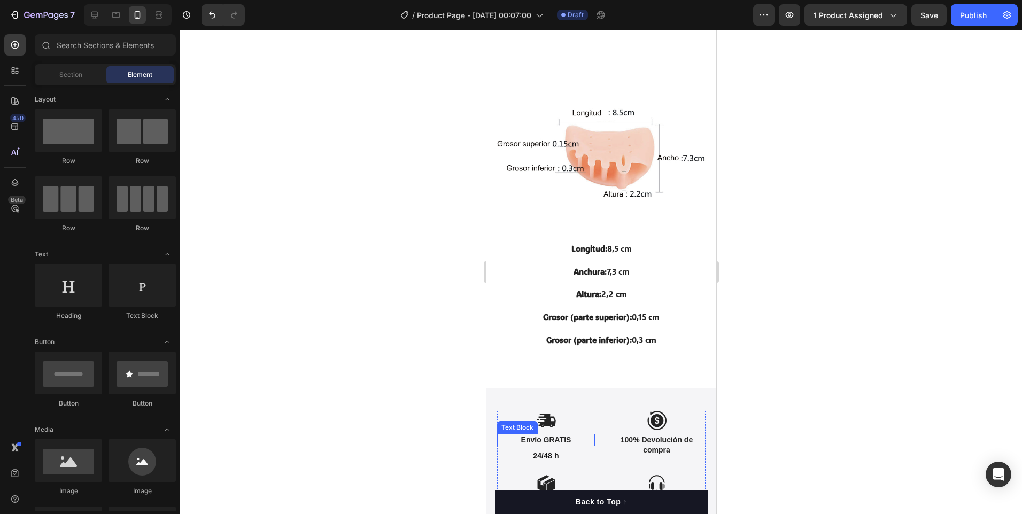
scroll to position [2181, 0]
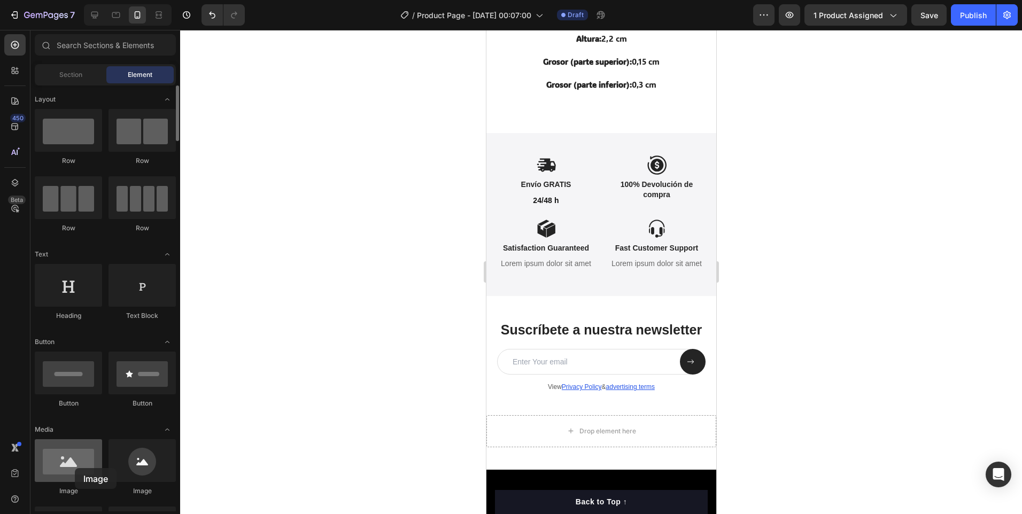
click at [75, 468] on div at bounding box center [68, 461] width 67 height 43
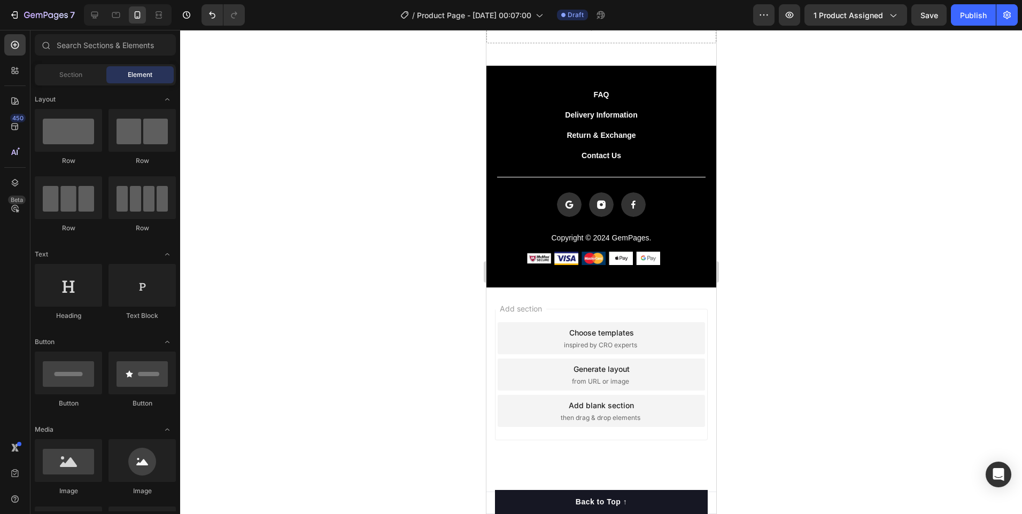
scroll to position [2301, 0]
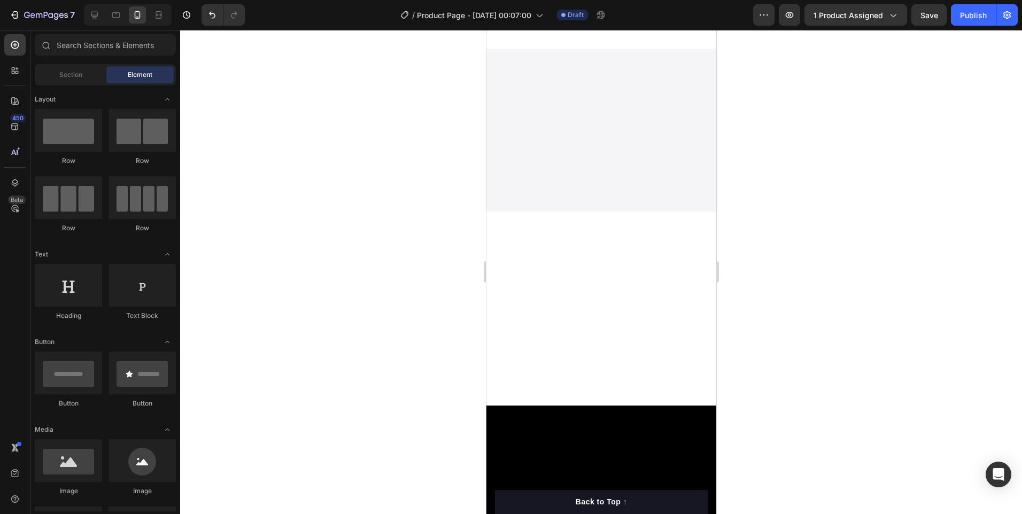
drag, startPoint x: 712, startPoint y: 458, endPoint x: 1213, endPoint y: 86, distance: 624.5
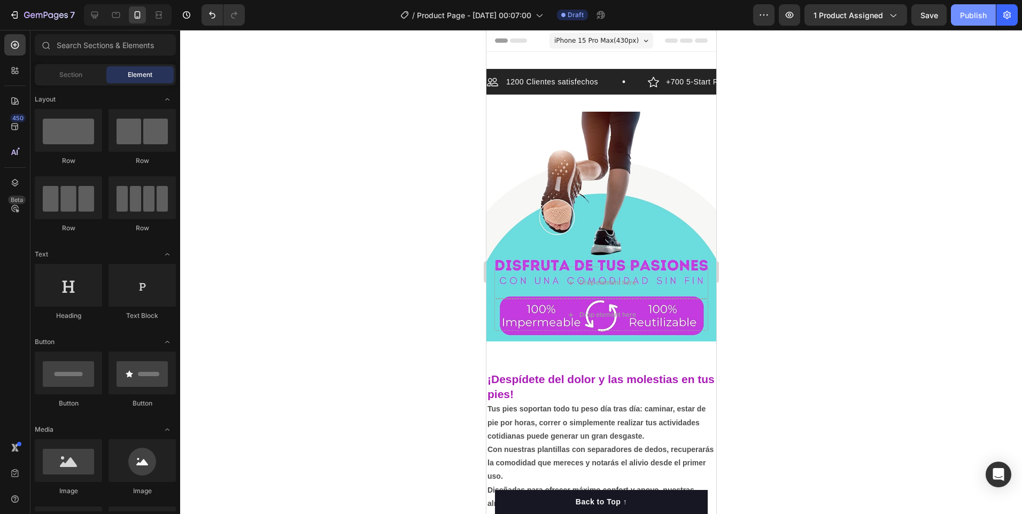
click at [984, 15] on div "Publish" at bounding box center [973, 15] width 27 height 11
click at [795, 13] on icon "button" at bounding box center [789, 15] width 11 height 11
click at [772, 18] on button "button" at bounding box center [763, 14] width 21 height 21
click at [606, 16] on icon "button" at bounding box center [605, 17] width 3 height 3
